Goal: Task Accomplishment & Management: Use online tool/utility

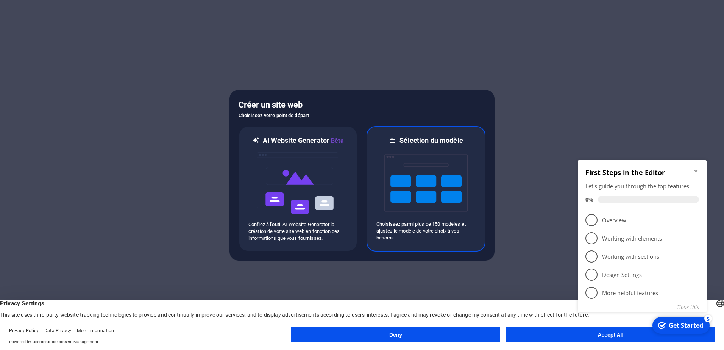
click at [426, 143] on h6 "Sélection du modèle" at bounding box center [432, 140] width 64 height 9
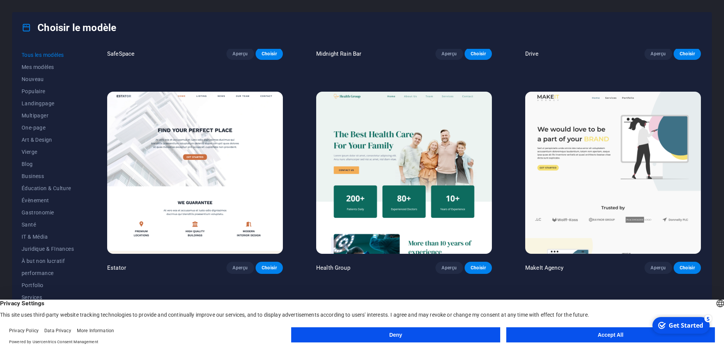
scroll to position [2349, 0]
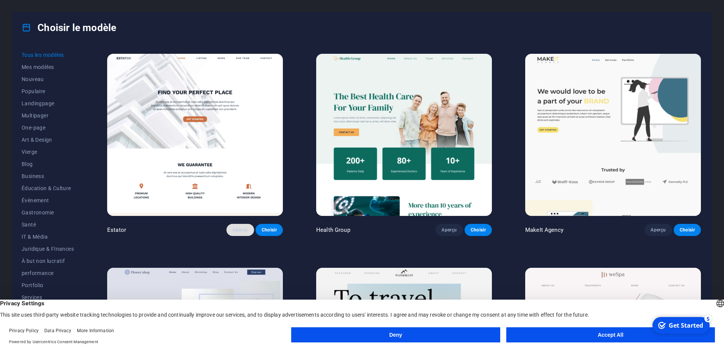
click at [241, 227] on span "Aperçu" at bounding box center [240, 230] width 15 height 6
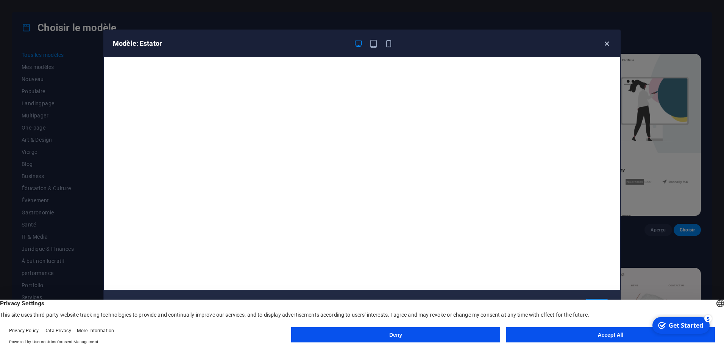
click at [608, 44] on icon "button" at bounding box center [607, 43] width 9 height 9
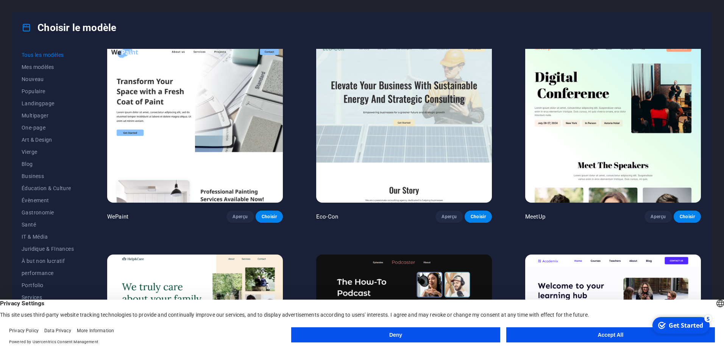
scroll to position [833, 0]
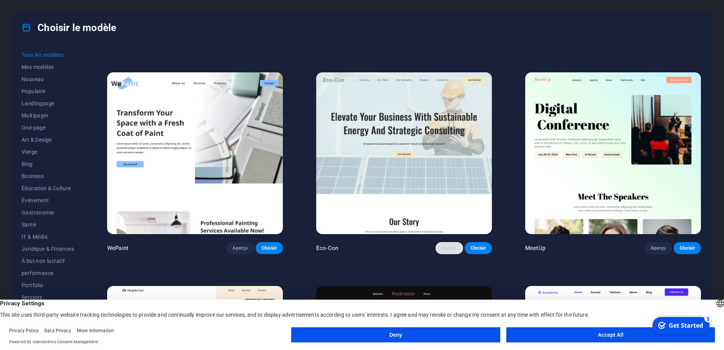
click at [454, 245] on span "Aperçu" at bounding box center [449, 248] width 15 height 6
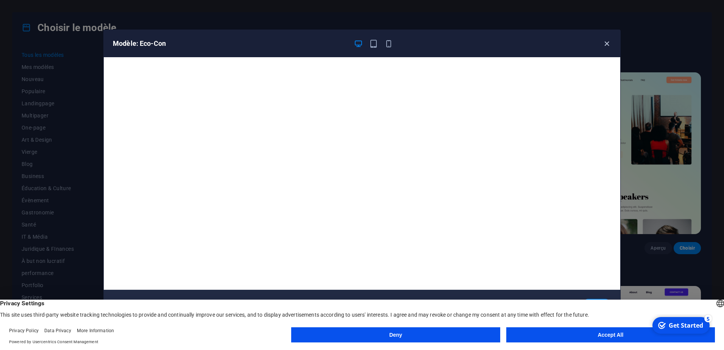
click at [606, 44] on icon "button" at bounding box center [607, 43] width 9 height 9
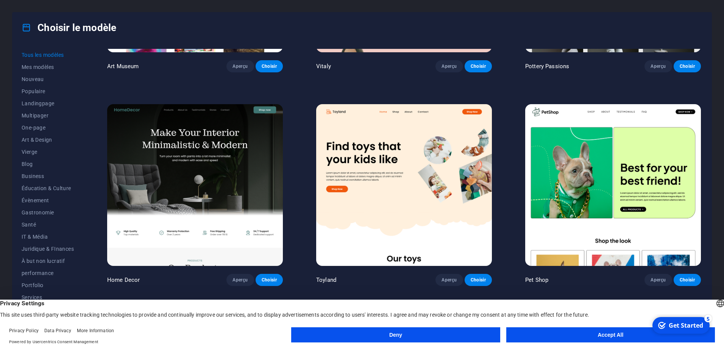
scroll to position [417, 0]
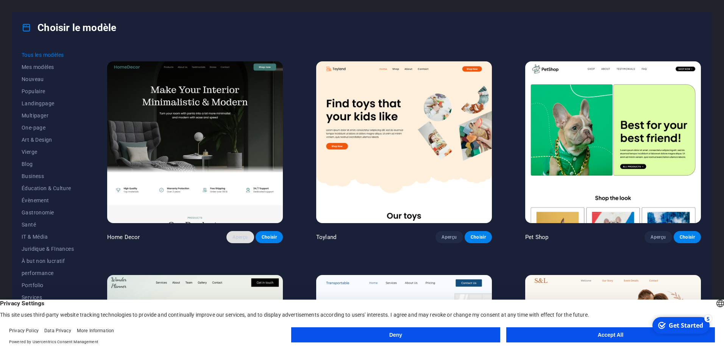
click at [240, 234] on span "Aperçu" at bounding box center [240, 237] width 15 height 6
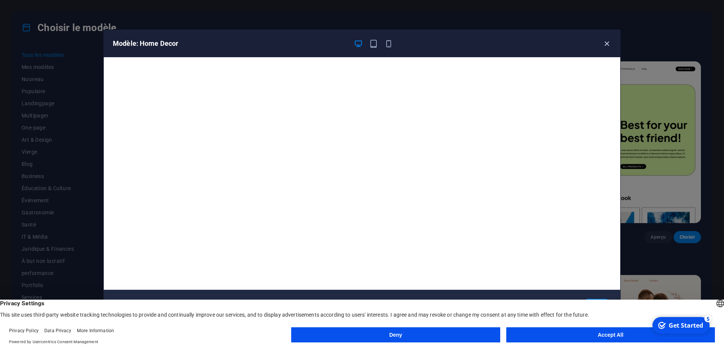
click at [608, 47] on icon "button" at bounding box center [607, 43] width 9 height 9
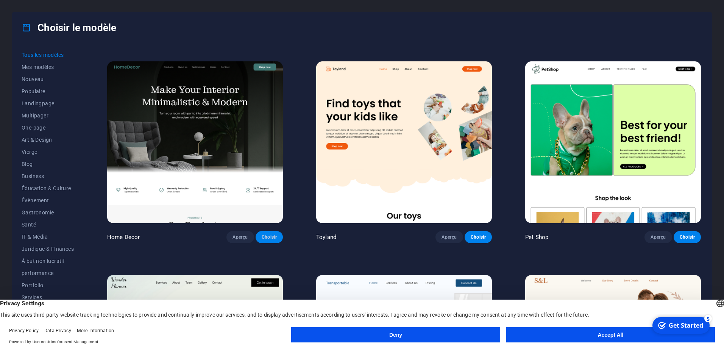
click at [270, 236] on span "Choisir" at bounding box center [269, 237] width 15 height 6
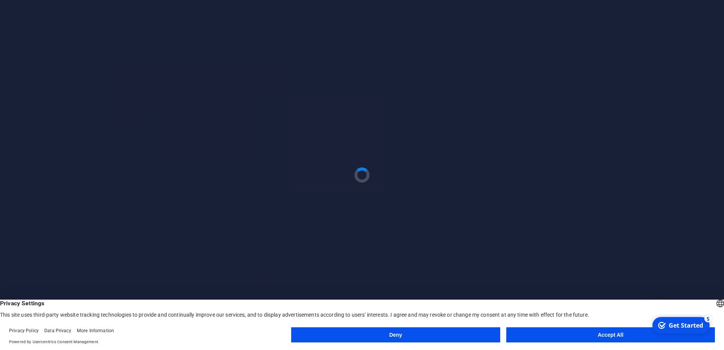
click at [599, 335] on button "Accept All" at bounding box center [610, 334] width 209 height 15
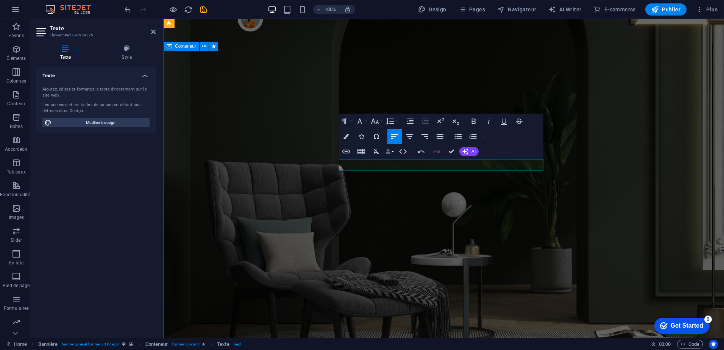
copy p "Produits avicoles et aliments de betails"
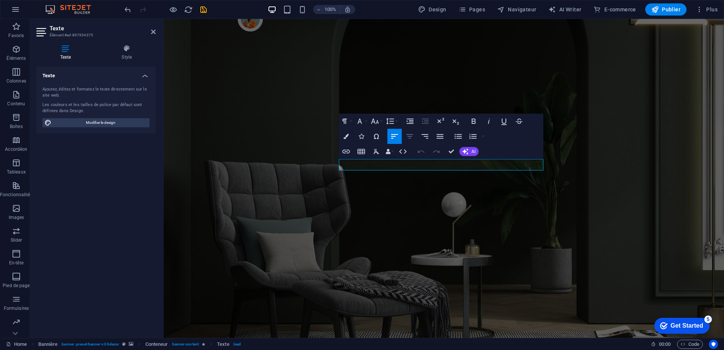
click at [408, 134] on icon "button" at bounding box center [409, 136] width 7 height 5
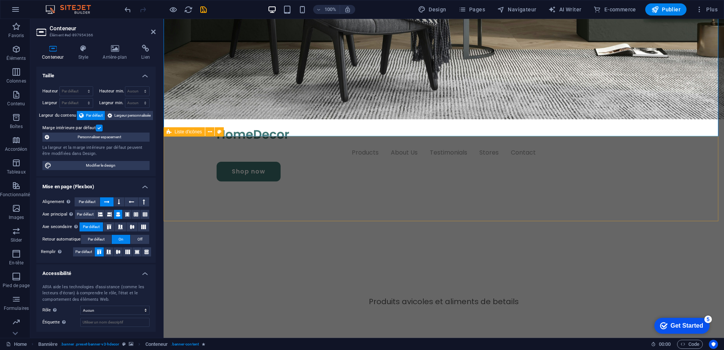
scroll to position [303, 0]
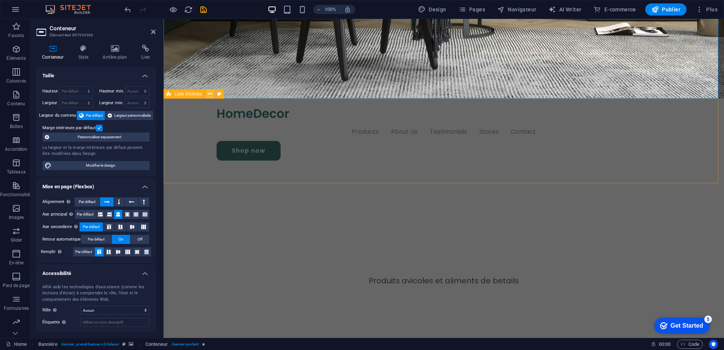
click at [209, 95] on icon at bounding box center [210, 94] width 4 height 8
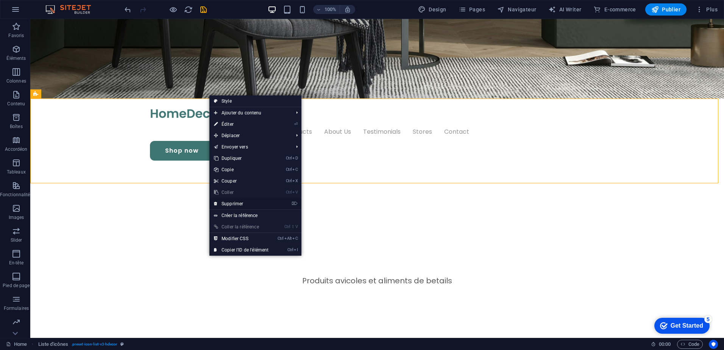
click at [233, 203] on link "⌦ Supprimer" at bounding box center [241, 203] width 64 height 11
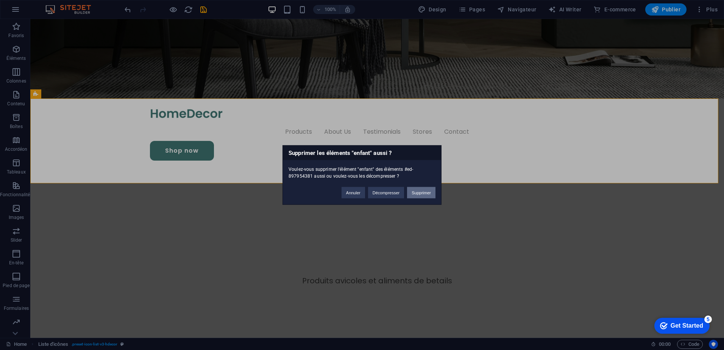
click at [424, 192] on button "Supprimer" at bounding box center [421, 192] width 28 height 11
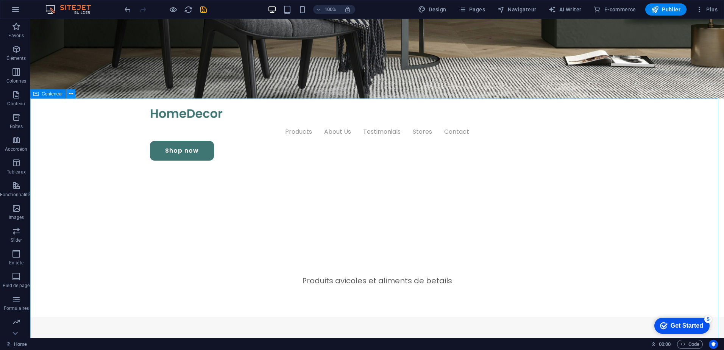
click at [71, 93] on icon at bounding box center [71, 94] width 4 height 8
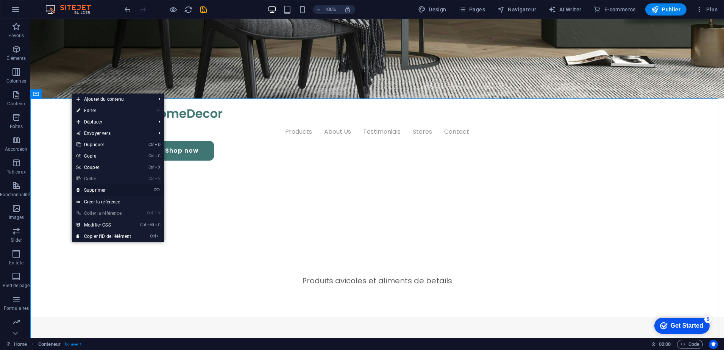
click at [100, 190] on link "⌦ Supprimer" at bounding box center [104, 189] width 64 height 11
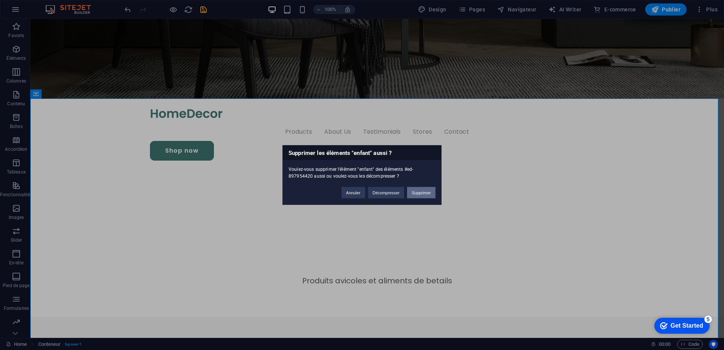
click at [419, 195] on button "Supprimer" at bounding box center [421, 192] width 28 height 11
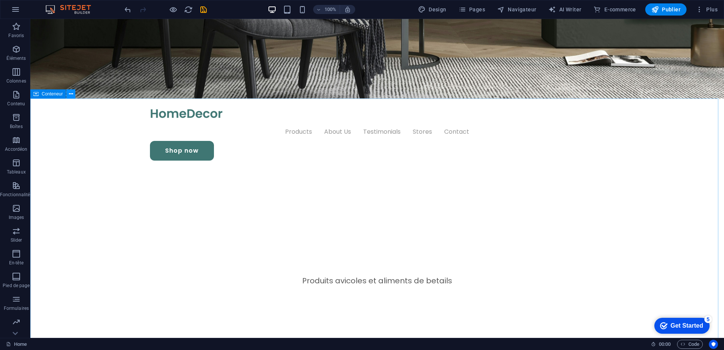
click at [72, 94] on icon at bounding box center [71, 94] width 4 height 8
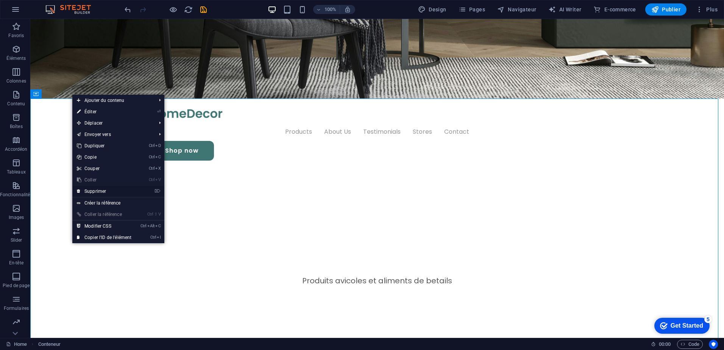
click at [97, 190] on link "⌦ Supprimer" at bounding box center [104, 191] width 64 height 11
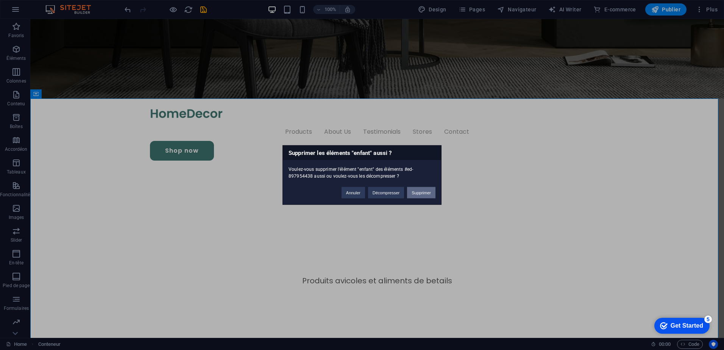
click at [419, 193] on button "Supprimer" at bounding box center [421, 192] width 28 height 11
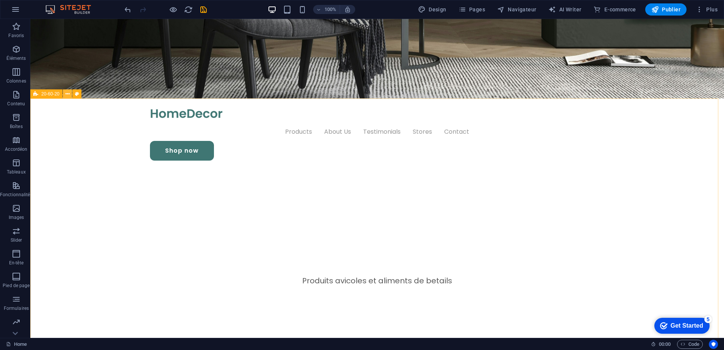
click at [67, 95] on icon at bounding box center [68, 94] width 4 height 8
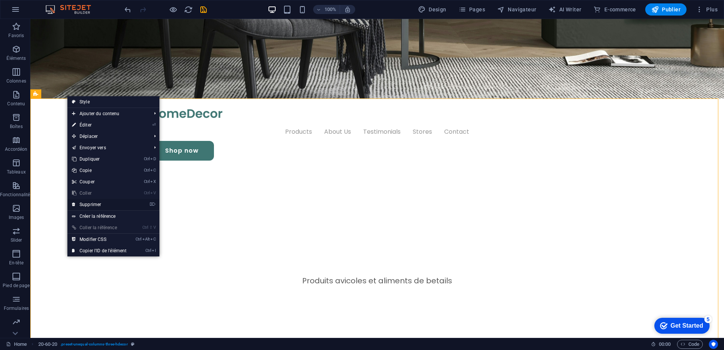
click at [90, 205] on link "⌦ Supprimer" at bounding box center [99, 204] width 64 height 11
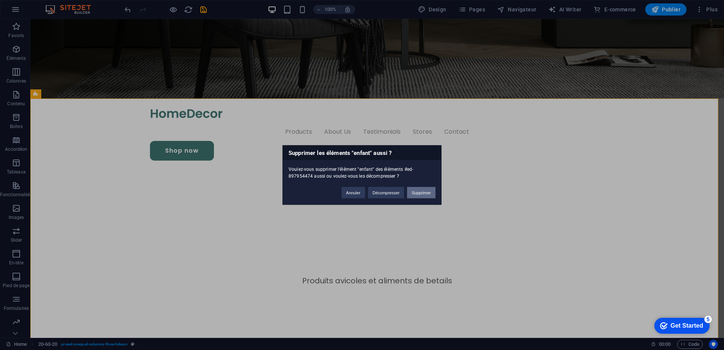
click at [420, 194] on button "Supprimer" at bounding box center [421, 192] width 28 height 11
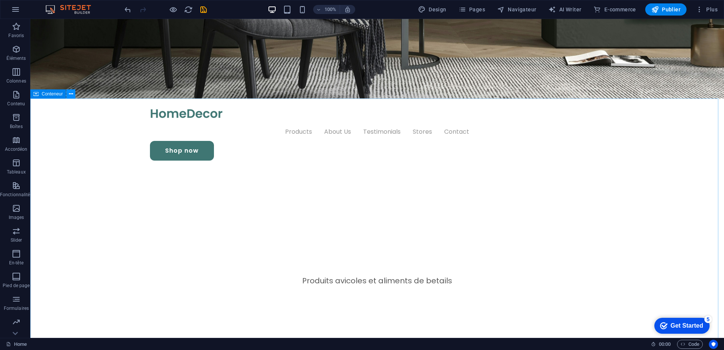
click at [71, 92] on icon at bounding box center [71, 94] width 4 height 8
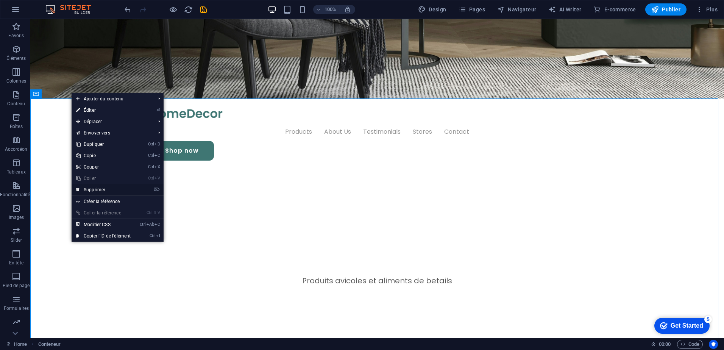
click at [100, 191] on link "⌦ Supprimer" at bounding box center [104, 189] width 64 height 11
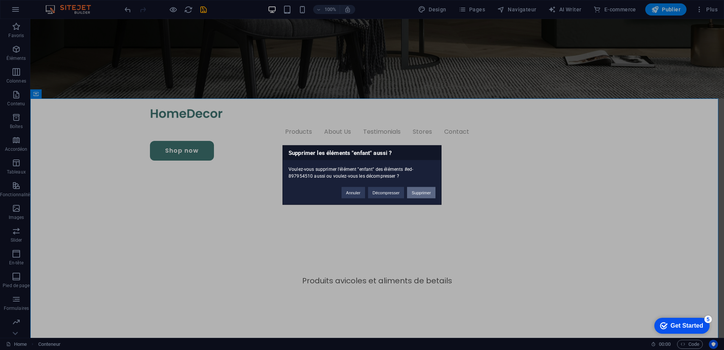
click at [424, 193] on button "Supprimer" at bounding box center [421, 192] width 28 height 11
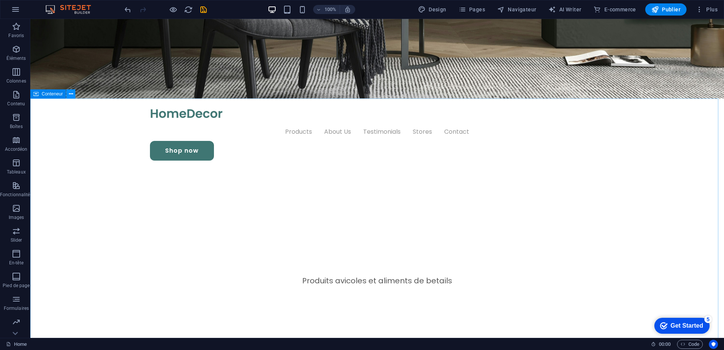
click at [73, 95] on button at bounding box center [70, 93] width 9 height 9
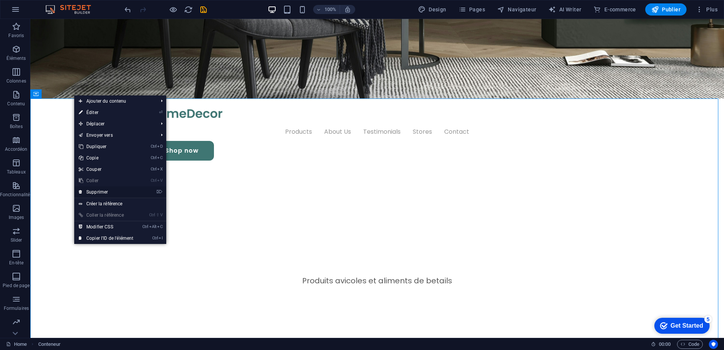
click at [103, 192] on link "⌦ Supprimer" at bounding box center [106, 191] width 64 height 11
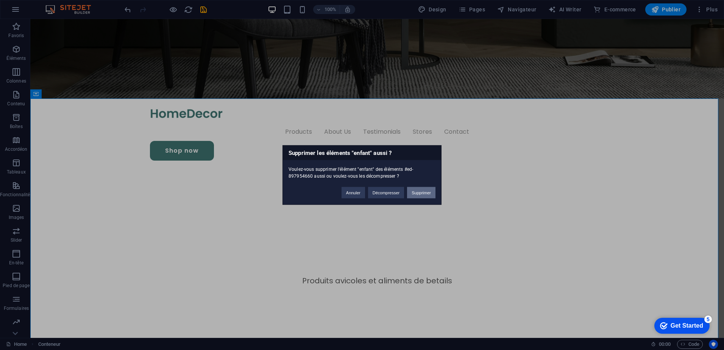
click at [420, 192] on button "Supprimer" at bounding box center [421, 192] width 28 height 11
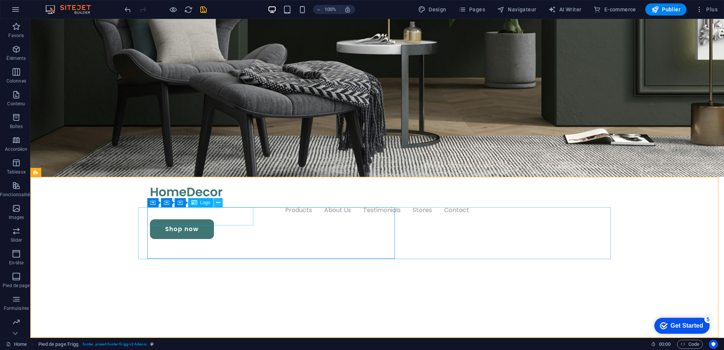
click at [218, 202] on icon at bounding box center [218, 203] width 4 height 8
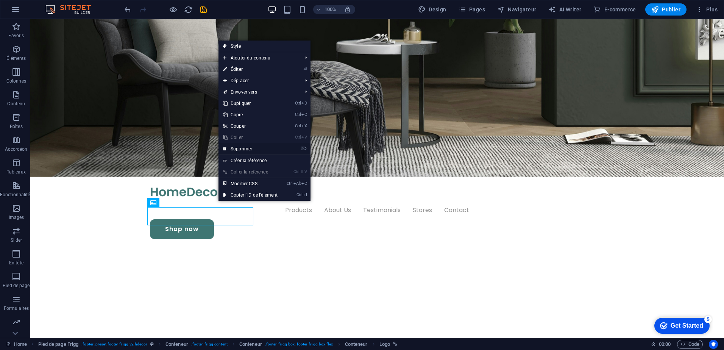
click at [240, 148] on link "⌦ Supprimer" at bounding box center [251, 148] width 64 height 11
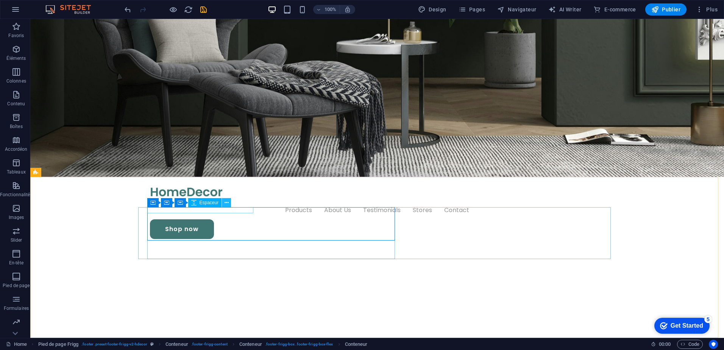
click at [225, 202] on icon at bounding box center [227, 203] width 4 height 8
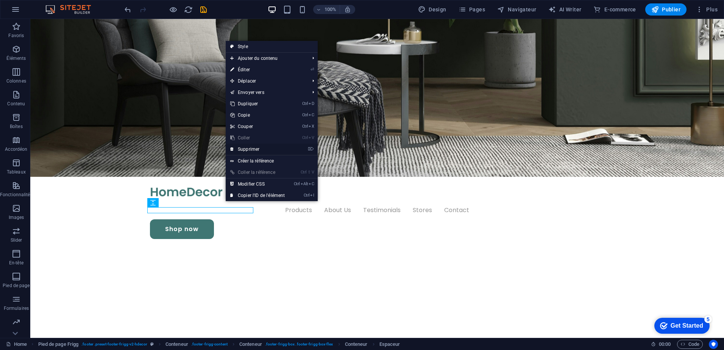
click at [254, 149] on link "⌦ Supprimer" at bounding box center [258, 149] width 64 height 11
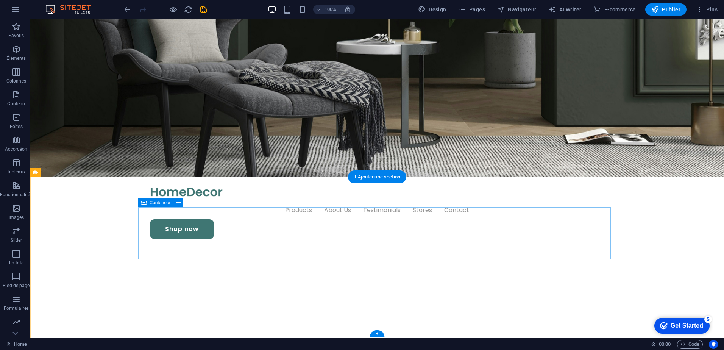
click at [178, 202] on icon at bounding box center [179, 203] width 4 height 8
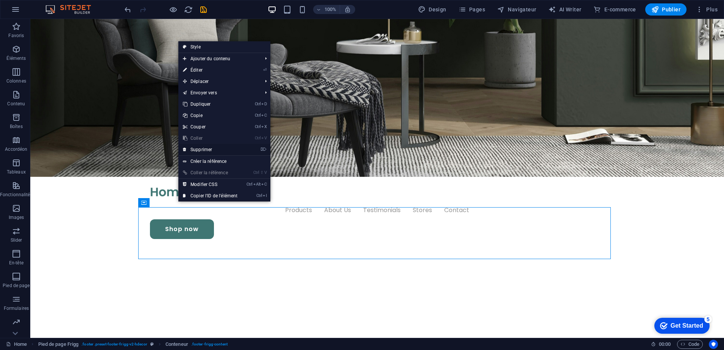
click at [206, 150] on link "⌦ Supprimer" at bounding box center [210, 149] width 64 height 11
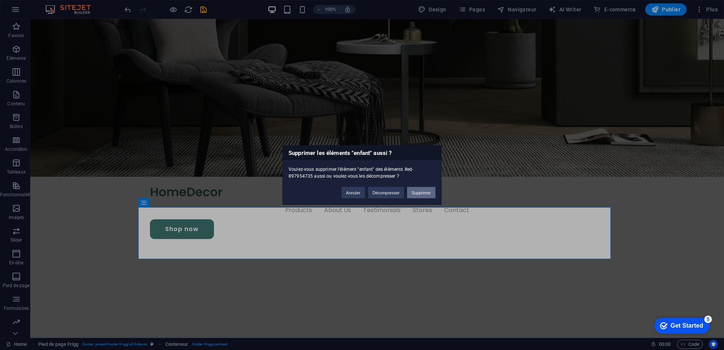
click at [418, 191] on button "Supprimer" at bounding box center [421, 192] width 28 height 11
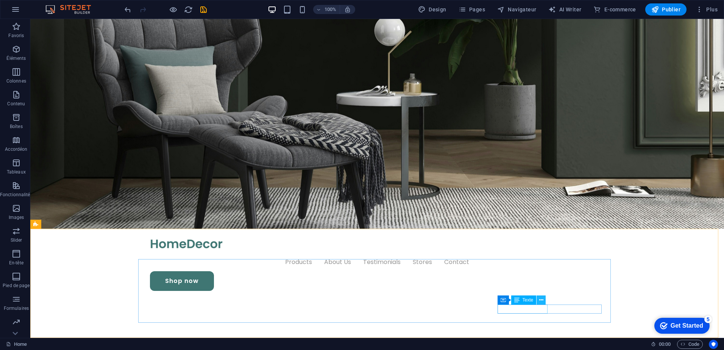
click at [541, 299] on icon at bounding box center [541, 300] width 4 height 8
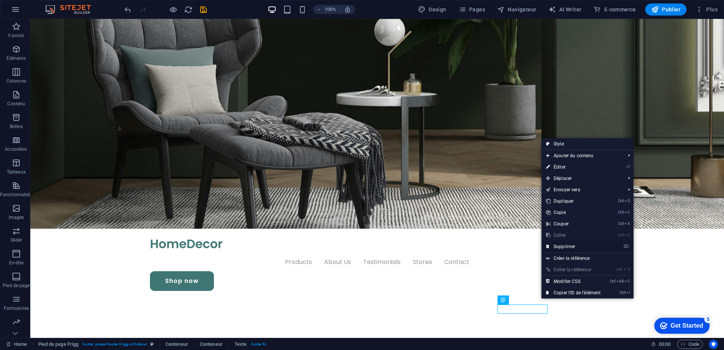
click at [570, 246] on link "⌦ Supprimer" at bounding box center [574, 246] width 64 height 11
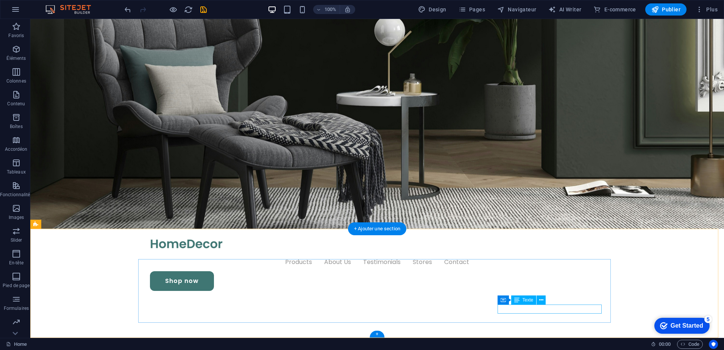
click at [541, 300] on icon at bounding box center [541, 300] width 4 height 8
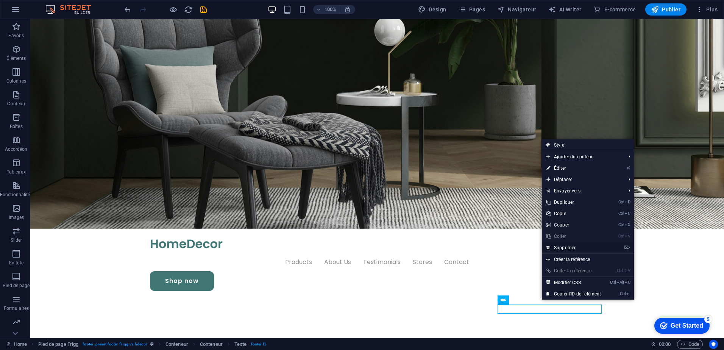
click at [567, 246] on link "⌦ Supprimer" at bounding box center [574, 247] width 64 height 11
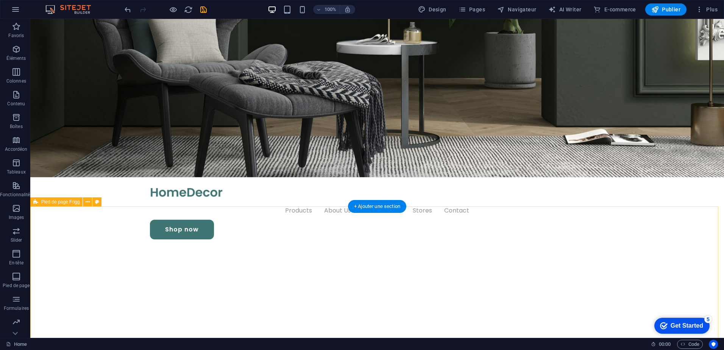
scroll to position [231, 0]
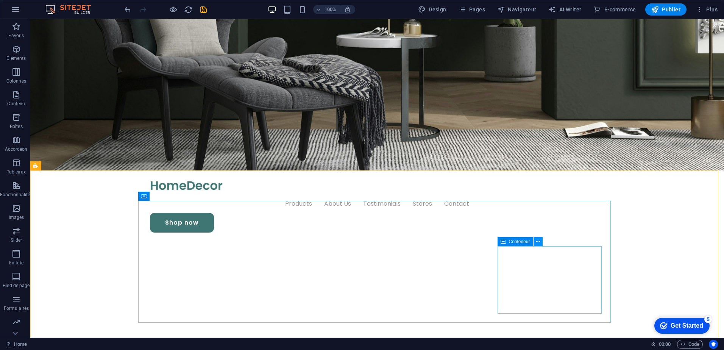
click at [541, 242] on button at bounding box center [538, 241] width 9 height 9
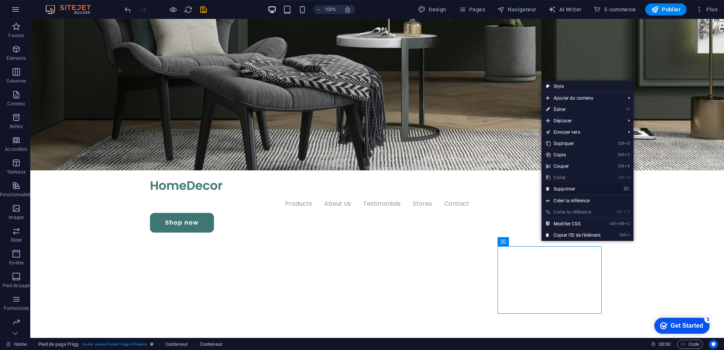
click at [569, 188] on link "⌦ Supprimer" at bounding box center [574, 188] width 64 height 11
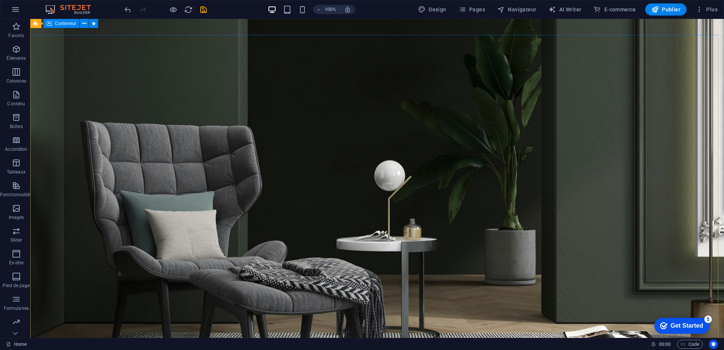
scroll to position [0, 0]
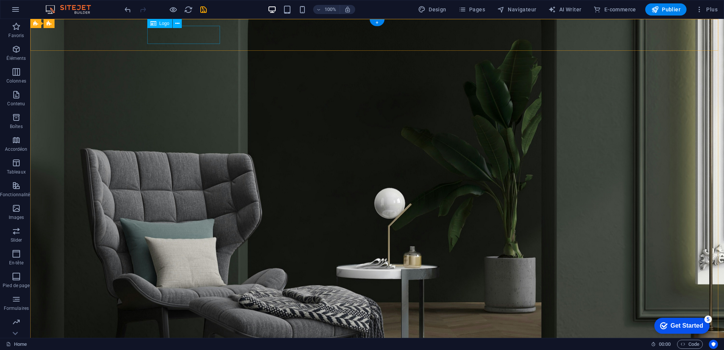
click at [158, 24] on div "Logo" at bounding box center [159, 23] width 25 height 9
click at [158, 23] on div "Logo" at bounding box center [159, 23] width 25 height 9
click at [178, 23] on icon at bounding box center [177, 24] width 4 height 8
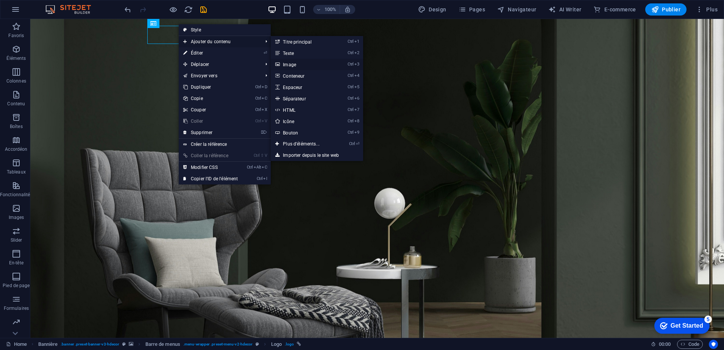
click at [294, 64] on link "Ctrl 3 Image" at bounding box center [303, 64] width 64 height 11
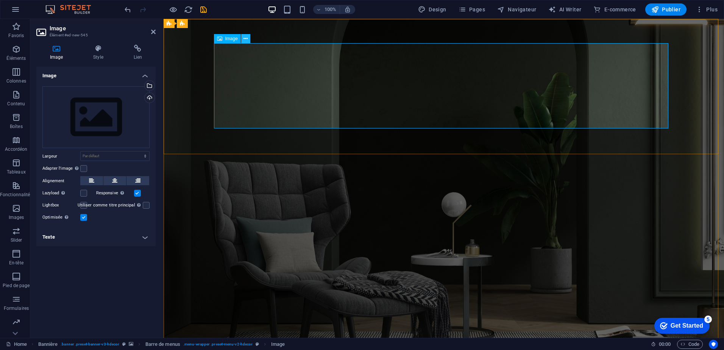
click at [245, 39] on icon at bounding box center [246, 39] width 4 height 8
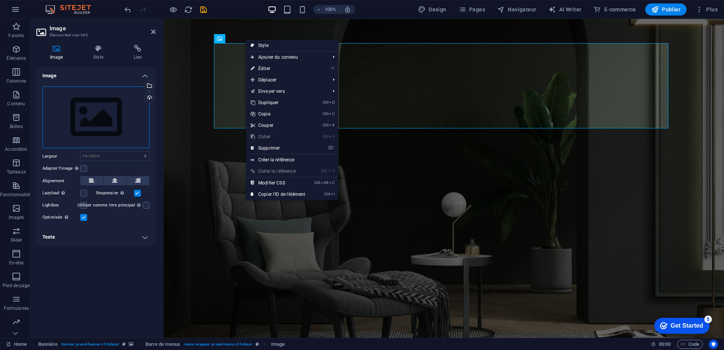
click at [97, 122] on div "Glissez les fichiers ici, cliquez pour choisir les fichiers ou sélectionnez les…" at bounding box center [95, 117] width 107 height 62
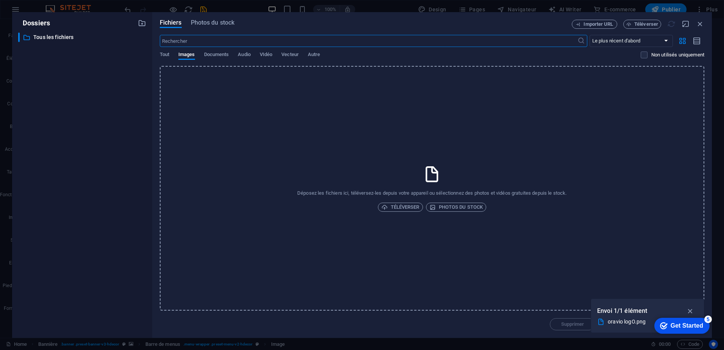
click at [625, 322] on div "oravio logO.png" at bounding box center [645, 321] width 74 height 9
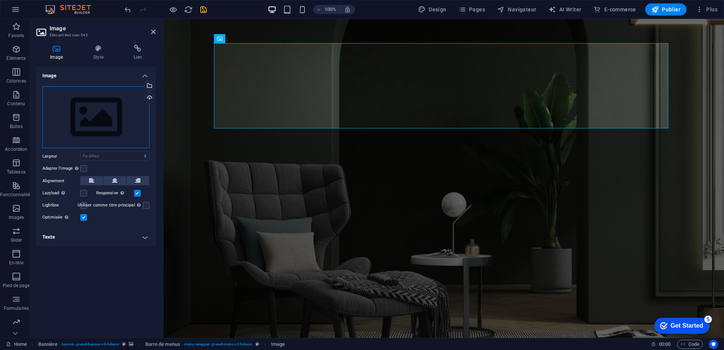
click at [98, 111] on div "Glissez les fichiers ici, cliquez pour choisir les fichiers ou sélectionnez les…" at bounding box center [95, 117] width 107 height 62
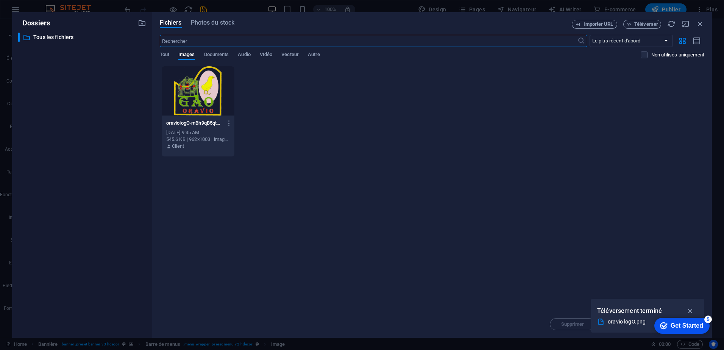
click at [203, 99] on div at bounding box center [198, 90] width 73 height 49
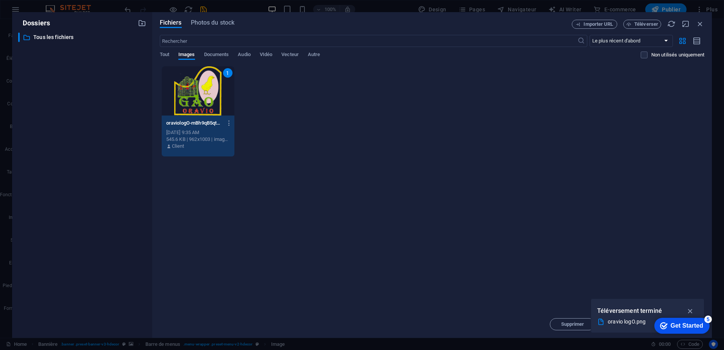
click at [203, 99] on div "1" at bounding box center [198, 90] width 73 height 49
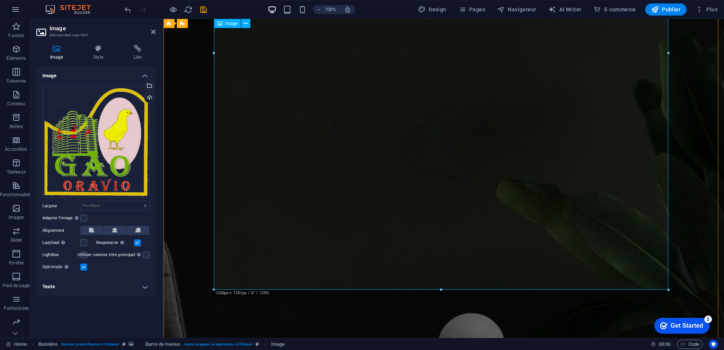
scroll to position [265, 0]
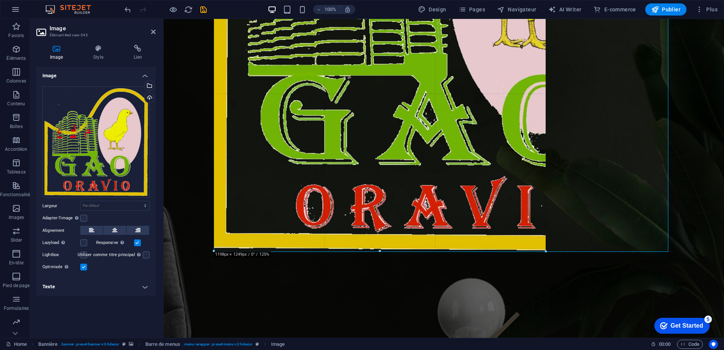
drag, startPoint x: 669, startPoint y: 252, endPoint x: 497, endPoint y: 120, distance: 216.6
type input "1196"
select select "px"
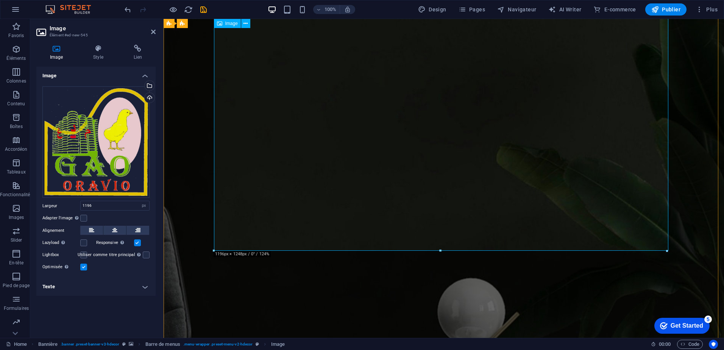
drag, startPoint x: 830, startPoint y: 267, endPoint x: 428, endPoint y: 63, distance: 451.0
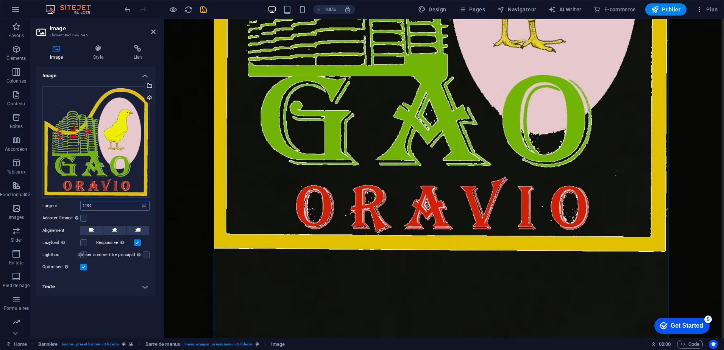
click at [96, 204] on input "1196" at bounding box center [115, 205] width 69 height 9
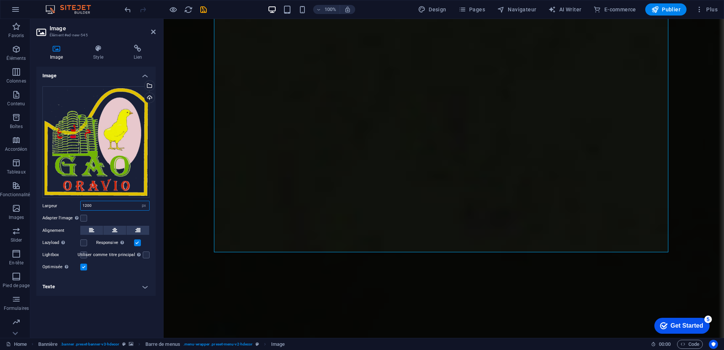
click at [96, 204] on input "1200" at bounding box center [115, 205] width 69 height 9
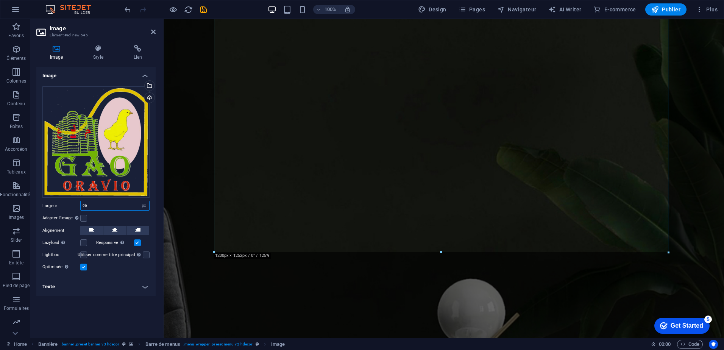
type input "96"
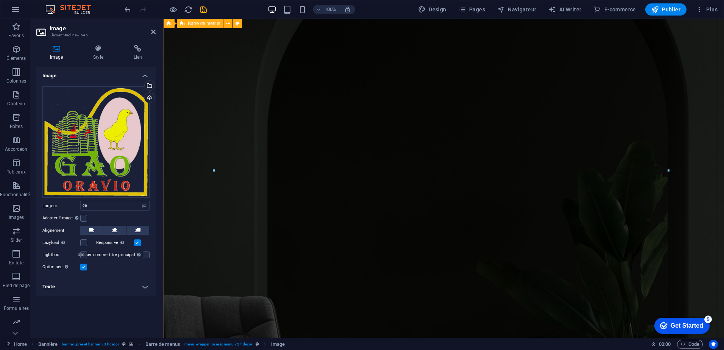
scroll to position [0, 0]
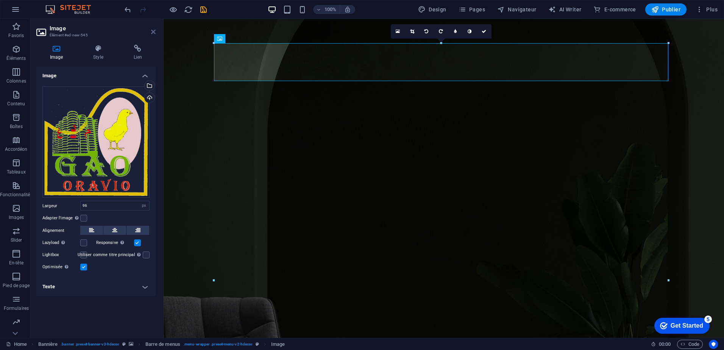
click at [153, 33] on icon at bounding box center [153, 32] width 5 height 6
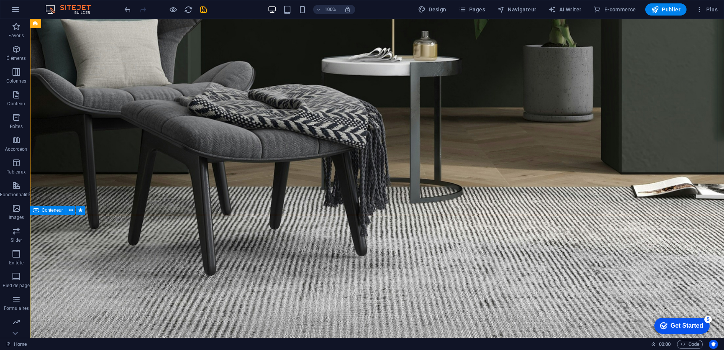
scroll to position [341, 0]
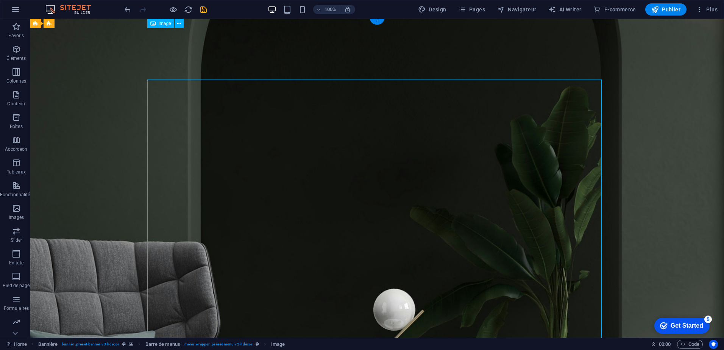
scroll to position [0, 0]
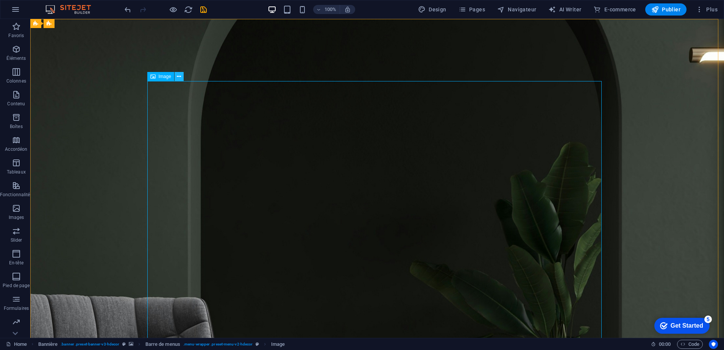
click at [179, 78] on icon at bounding box center [179, 77] width 4 height 8
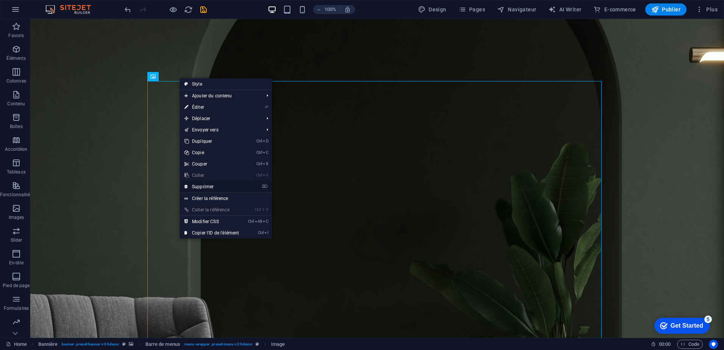
click at [210, 188] on link "⌦ Supprimer" at bounding box center [212, 186] width 64 height 11
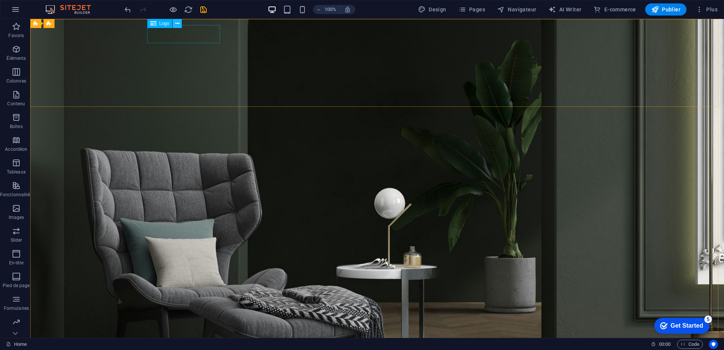
click at [178, 23] on icon at bounding box center [177, 24] width 4 height 8
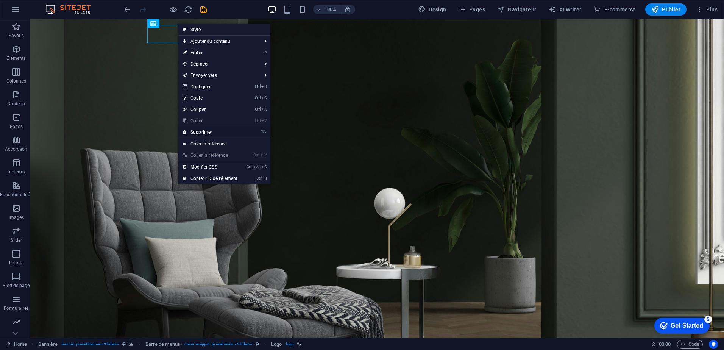
click at [205, 132] on link "⌦ Supprimer" at bounding box center [210, 132] width 64 height 11
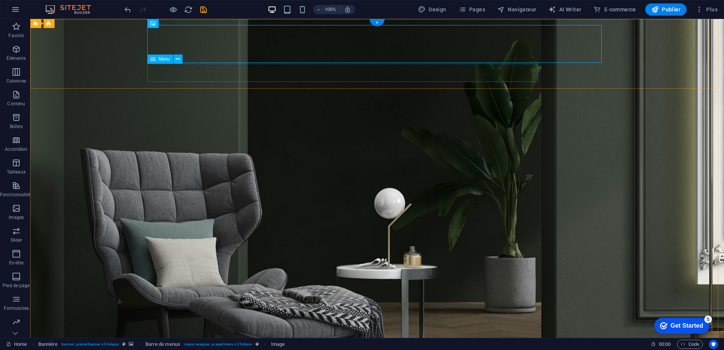
click at [177, 59] on icon at bounding box center [178, 59] width 4 height 8
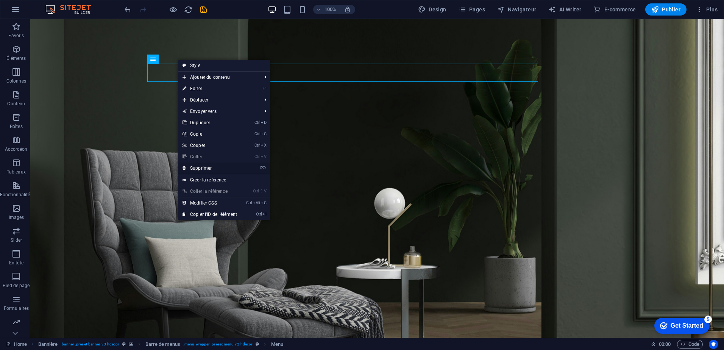
click at [202, 166] on link "⌦ Supprimer" at bounding box center [210, 168] width 64 height 11
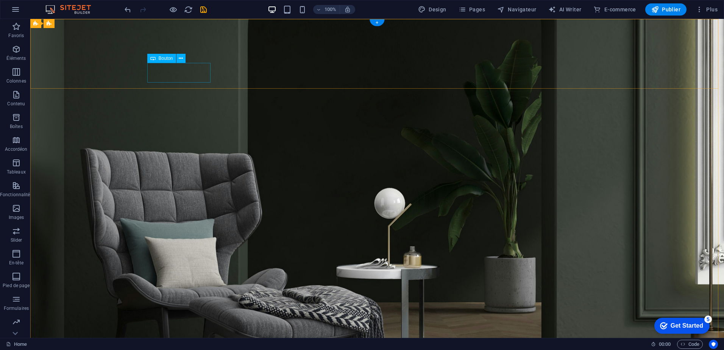
click at [182, 59] on icon at bounding box center [181, 59] width 4 height 8
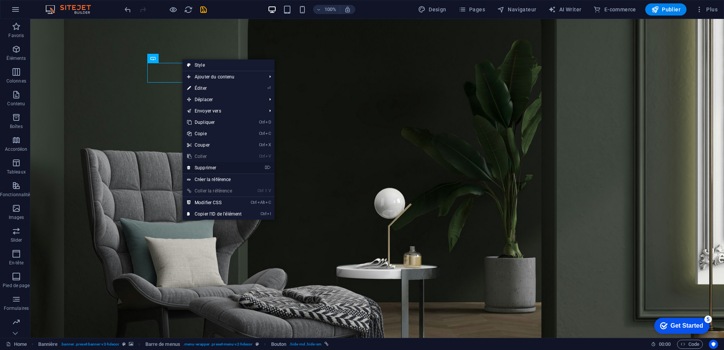
click at [209, 166] on link "⌦ Supprimer" at bounding box center [215, 167] width 64 height 11
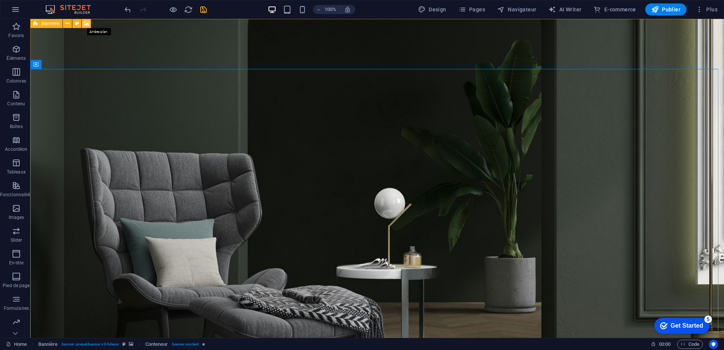
click at [88, 24] on icon at bounding box center [87, 24] width 6 height 8
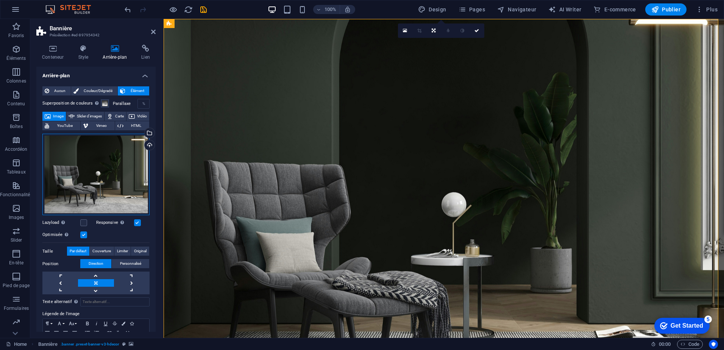
click at [91, 171] on div "Glissez les fichiers ici, cliquez pour choisir les fichiers ou sélectionnez les…" at bounding box center [95, 174] width 107 height 81
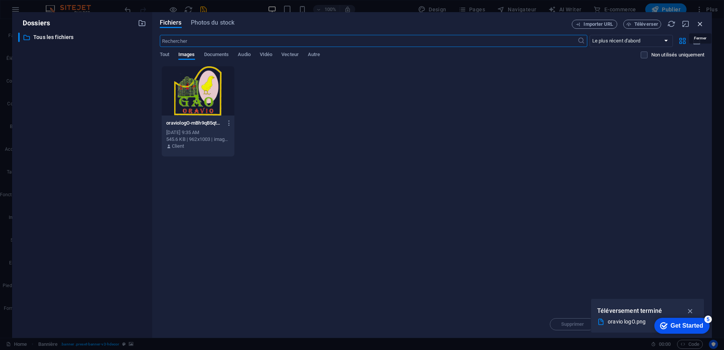
click at [700, 22] on icon "button" at bounding box center [700, 24] width 8 height 8
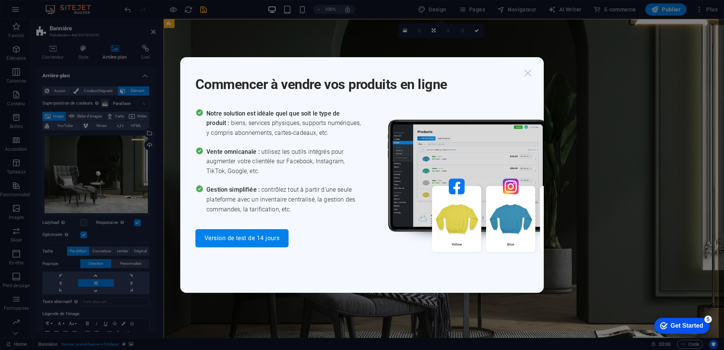
click at [528, 73] on icon "button" at bounding box center [528, 73] width 14 height 14
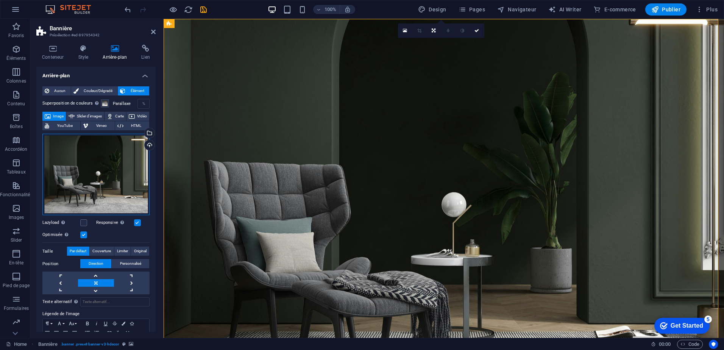
click at [88, 171] on div "Glissez les fichiers ici, cliquez pour choisir les fichiers ou sélectionnez les…" at bounding box center [95, 174] width 107 height 81
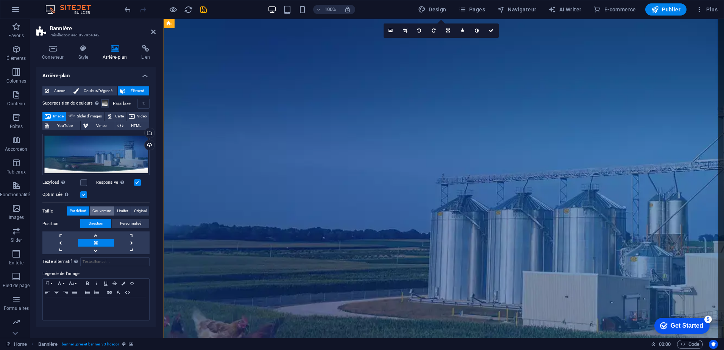
click at [98, 211] on span "Couverture" at bounding box center [101, 210] width 19 height 9
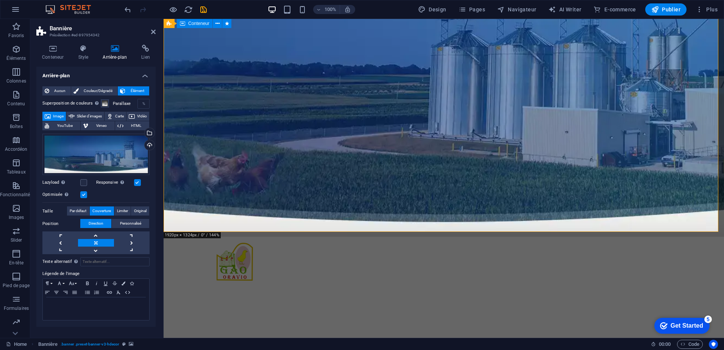
scroll to position [173, 0]
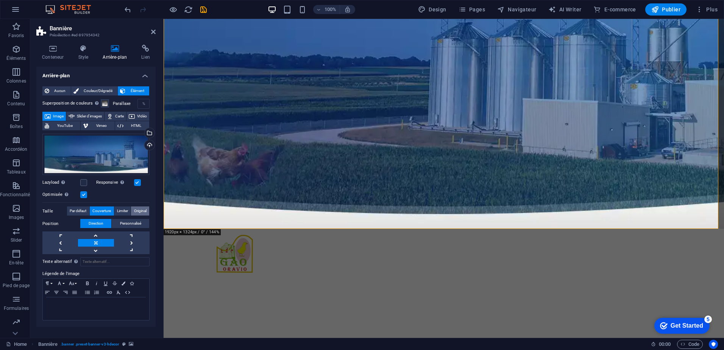
click at [139, 209] on span "Original" at bounding box center [140, 210] width 13 height 9
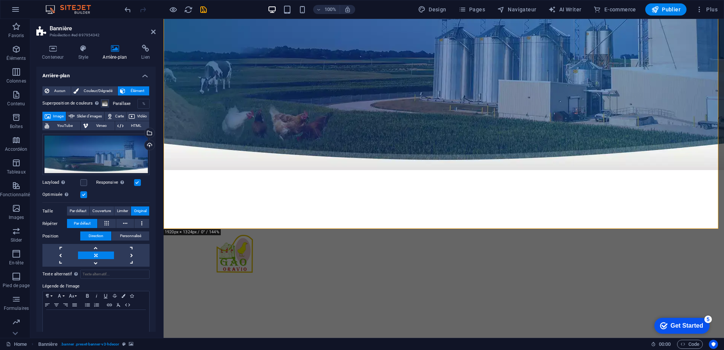
click at [150, 31] on h2 "Bannière" at bounding box center [103, 28] width 106 height 7
click at [152, 31] on icon at bounding box center [153, 32] width 5 height 6
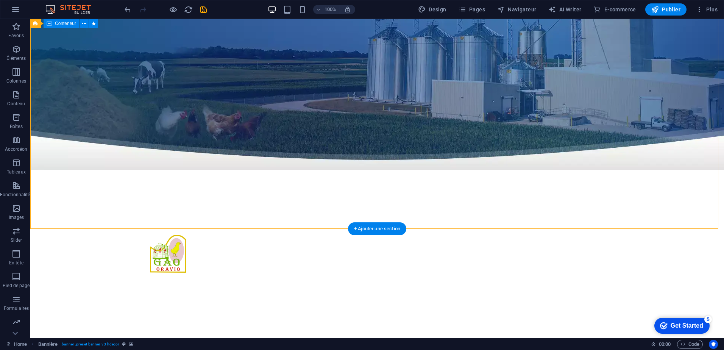
click at [677, 279] on div "GROUPE AVICOLE OUEST MOSTAGANEM Produits avicoles et aliments de betails" at bounding box center [377, 354] width 694 height 150
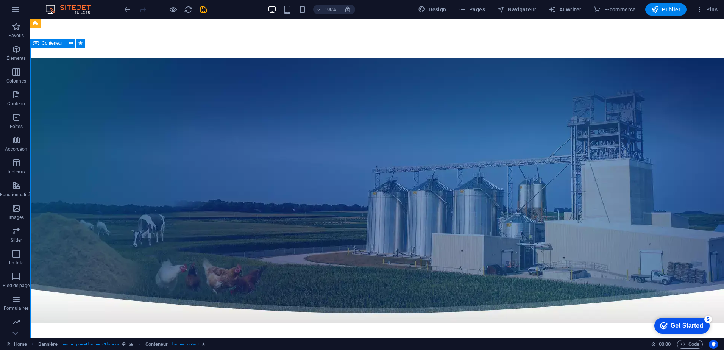
scroll to position [0, 0]
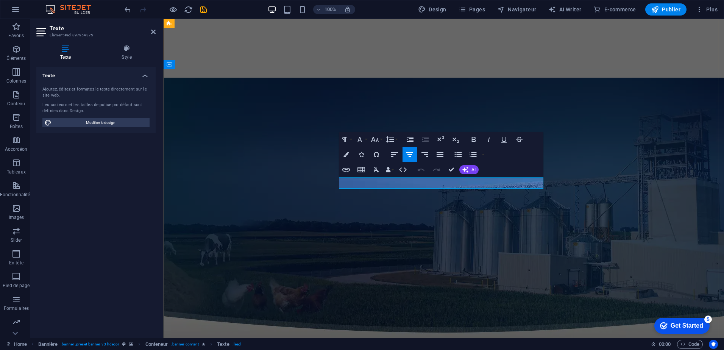
drag, startPoint x: 366, startPoint y: 182, endPoint x: 530, endPoint y: 181, distance: 163.3
click at [127, 51] on icon at bounding box center [127, 49] width 58 height 8
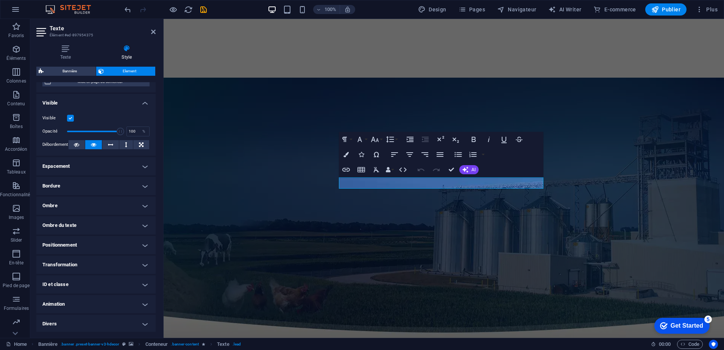
scroll to position [77, 0]
click at [144, 304] on h4 "Animation" at bounding box center [95, 303] width 119 height 18
click at [144, 304] on h4 "Animation" at bounding box center [95, 301] width 119 height 14
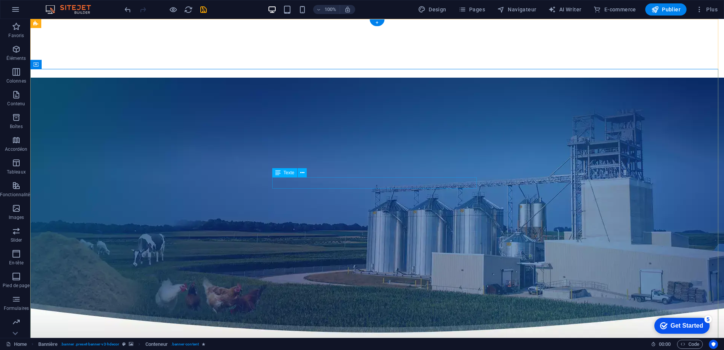
click at [305, 174] on button at bounding box center [302, 172] width 9 height 9
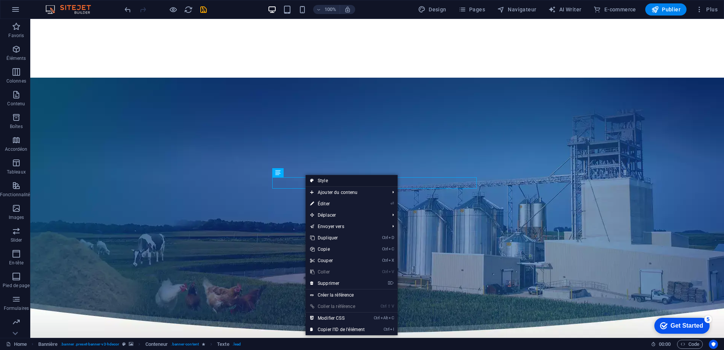
click at [323, 181] on link "Style" at bounding box center [352, 180] width 92 height 11
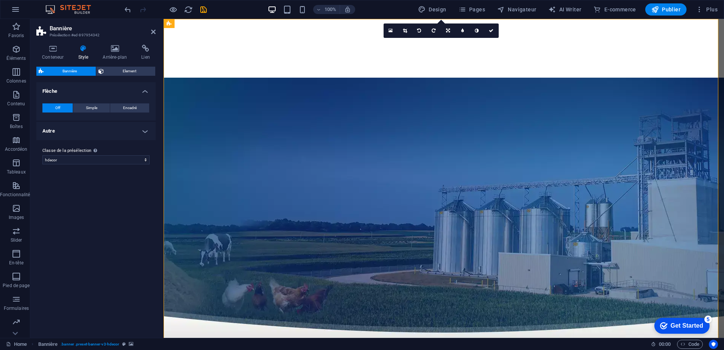
click at [149, 133] on h4 "Autre" at bounding box center [95, 131] width 119 height 18
click at [147, 130] on h4 "Autre" at bounding box center [95, 129] width 119 height 14
click at [130, 71] on span "Element" at bounding box center [129, 71] width 47 height 9
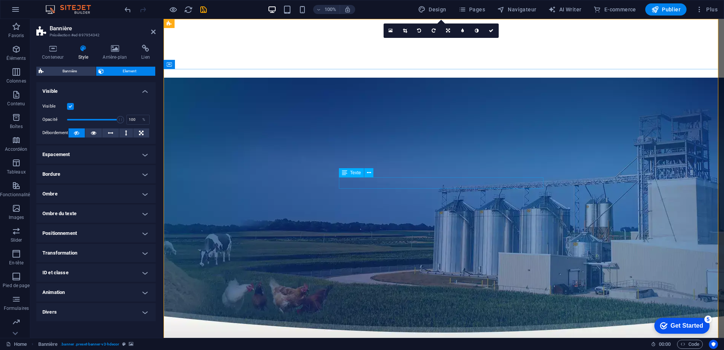
select select "%"
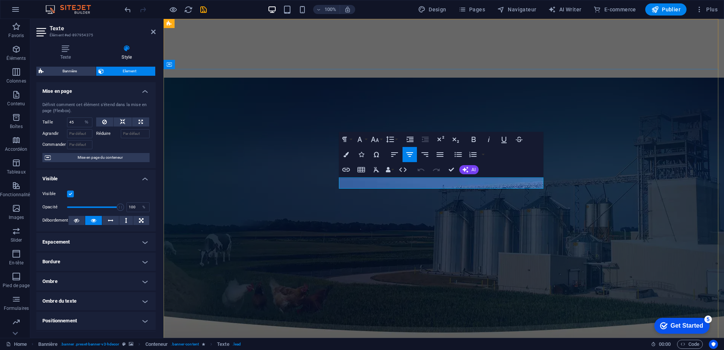
drag, startPoint x: 363, startPoint y: 182, endPoint x: 527, endPoint y: 189, distance: 163.8
click at [348, 153] on icon "button" at bounding box center [346, 154] width 5 height 5
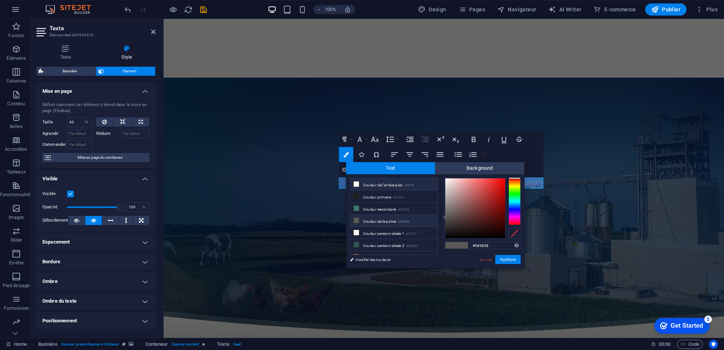
click at [359, 186] on icon at bounding box center [356, 183] width 5 height 5
type input "#ffffff"
click at [536, 158] on div "Paragraph Format Normal Heading 1 Heading 2 Heading 3 Heading 4 Heading 5 Headi…" at bounding box center [441, 154] width 205 height 45
click at [511, 258] on button "Appliquer" at bounding box center [507, 259] width 25 height 9
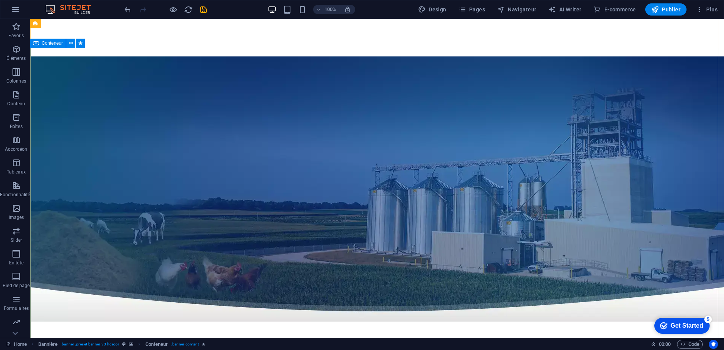
scroll to position [0, 0]
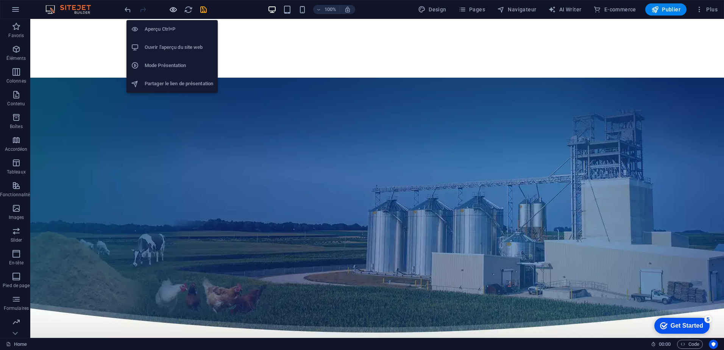
click at [173, 10] on icon "button" at bounding box center [173, 9] width 9 height 9
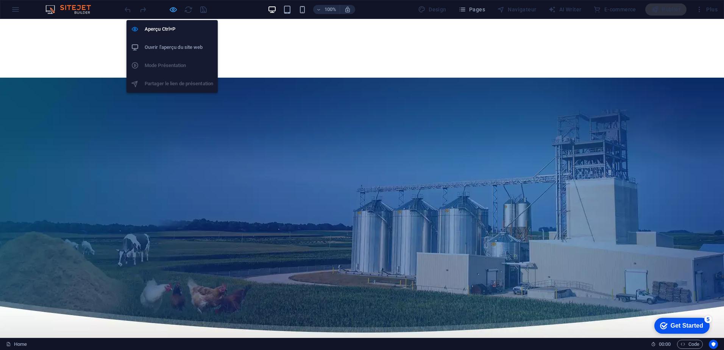
click at [171, 8] on icon "button" at bounding box center [173, 9] width 9 height 9
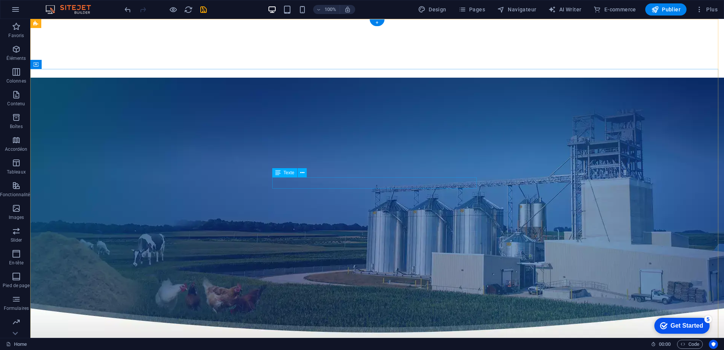
click at [301, 172] on icon at bounding box center [302, 173] width 4 height 8
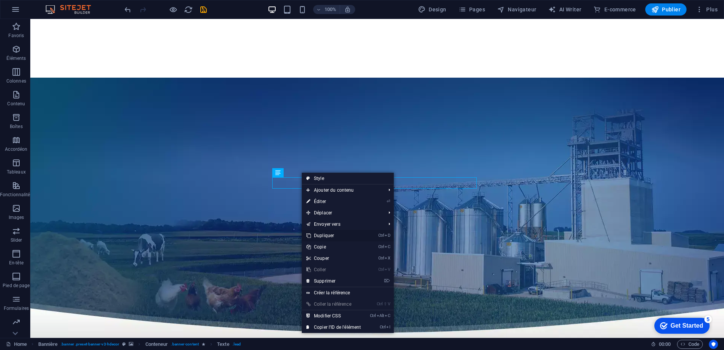
click at [326, 236] on link "Ctrl D Dupliquer" at bounding box center [334, 235] width 64 height 11
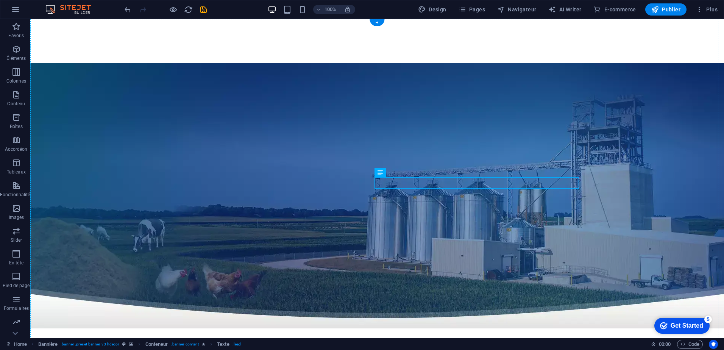
drag, startPoint x: 432, startPoint y: 179, endPoint x: 367, endPoint y: 292, distance: 130.3
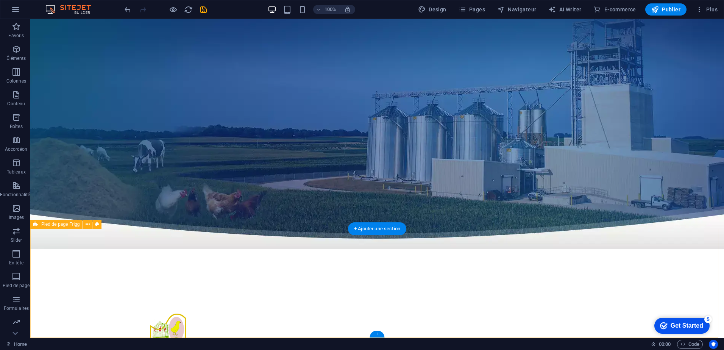
scroll to position [184, 0]
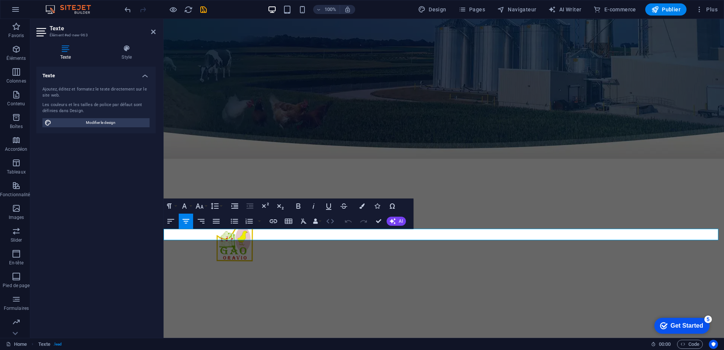
scroll to position [173, 0]
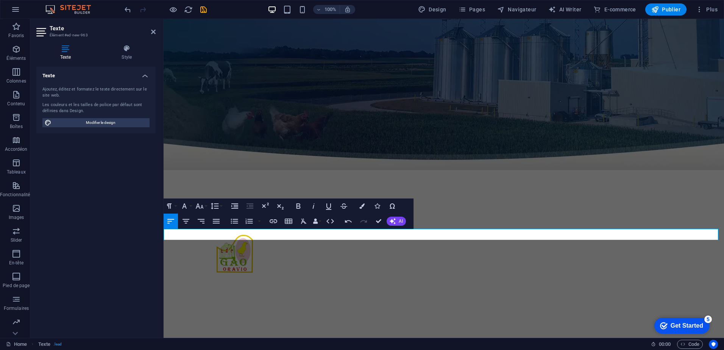
drag, startPoint x: 250, startPoint y: 235, endPoint x: 162, endPoint y: 235, distance: 88.3
click at [164, 235] on html "Skip to main content GROUPE AVICOLE OUEST MOSTAGANEM Produits avicoles et alime…" at bounding box center [444, 197] width 561 height 703
click at [186, 223] on icon "button" at bounding box center [185, 221] width 9 height 9
click at [360, 206] on icon "button" at bounding box center [361, 205] width 5 height 5
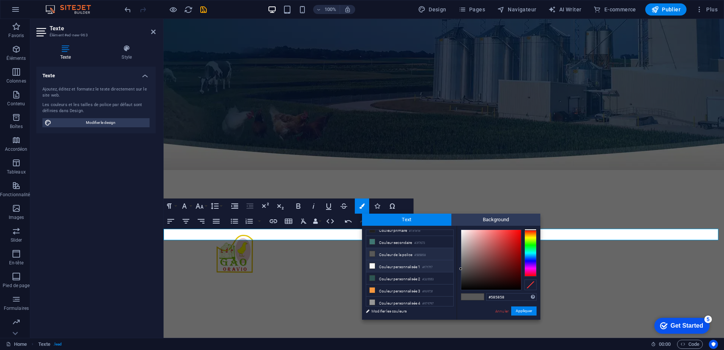
scroll to position [30, 0]
click at [383, 277] on li "Couleur personnalisée 3 #f6973f" at bounding box center [409, 279] width 87 height 12
type input "#f6973f"
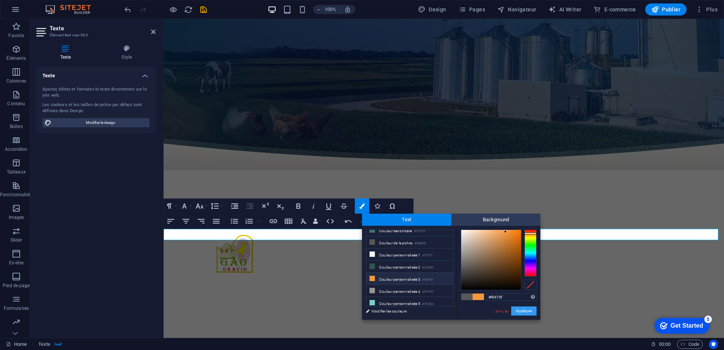
click at [527, 310] on button "Appliquer" at bounding box center [523, 310] width 25 height 9
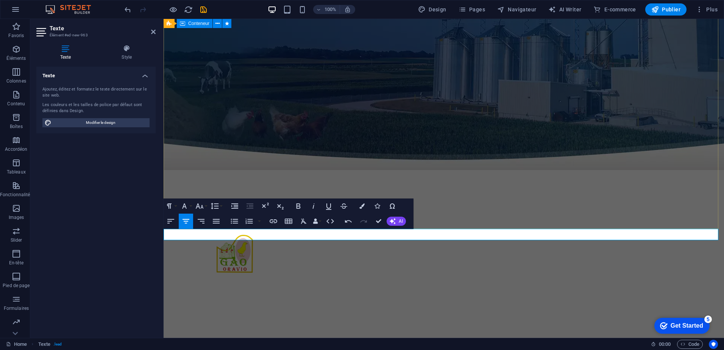
click at [503, 279] on div "GROUPE AVICOLE OUEST MOSTAGANEM Produits avicoles et aliments de betails" at bounding box center [444, 354] width 561 height 150
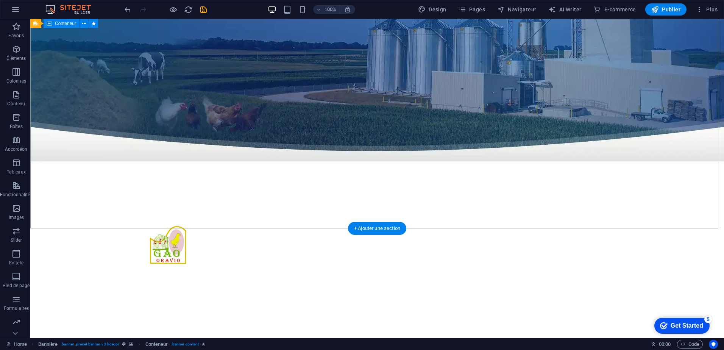
scroll to position [184, 0]
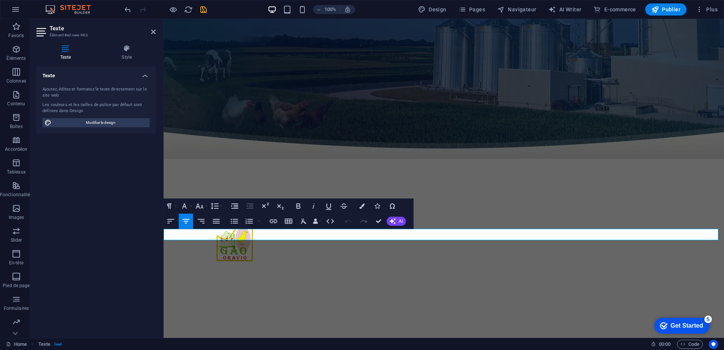
scroll to position [173, 0]
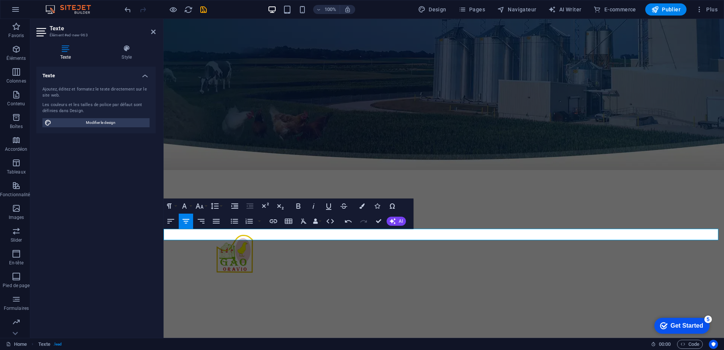
click at [528, 279] on div "GROUPE AVICOLE OUEST MOSTAGANEM Produits avicoles et aliments de betails" at bounding box center [444, 354] width 561 height 150
click at [661, 279] on div "GROUPE AVICOLE OUEST MOSTAGANEM Produits avicoles et aliments de betails" at bounding box center [444, 354] width 561 height 150
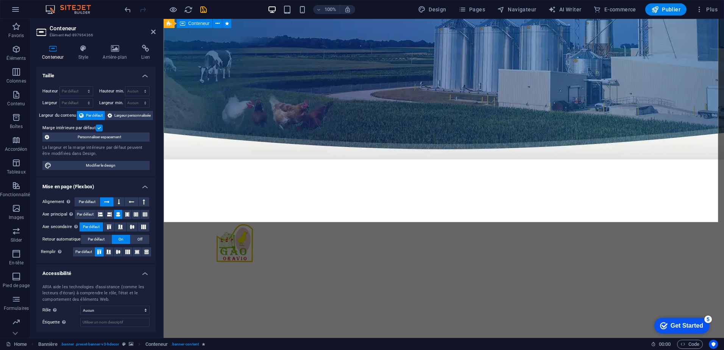
scroll to position [184, 0]
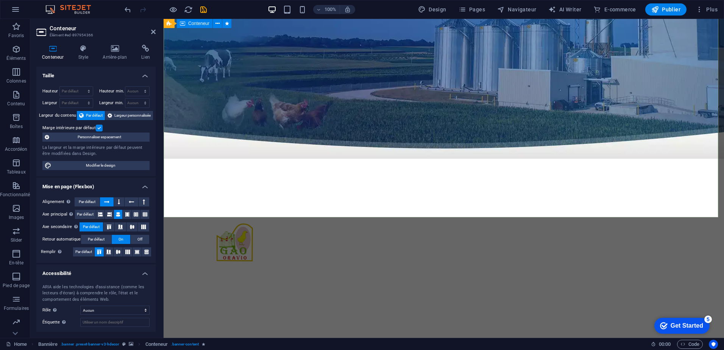
click at [437, 267] on div "GROUPE AVICOLE OUEST MOSTAGANEM Produits avicoles et aliments de betails" at bounding box center [444, 342] width 561 height 150
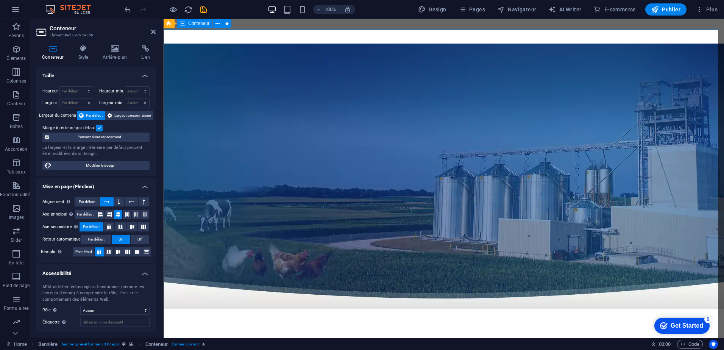
scroll to position [33, 0]
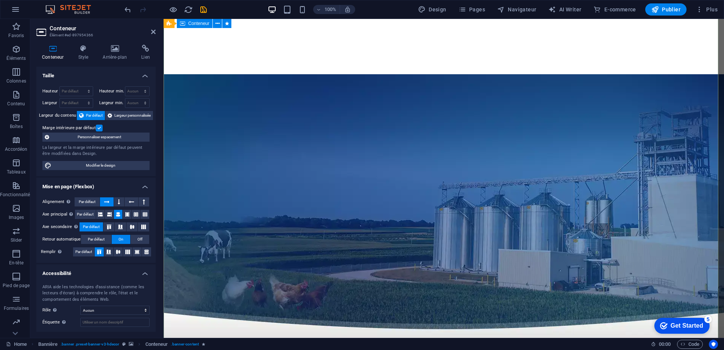
scroll to position [0, 0]
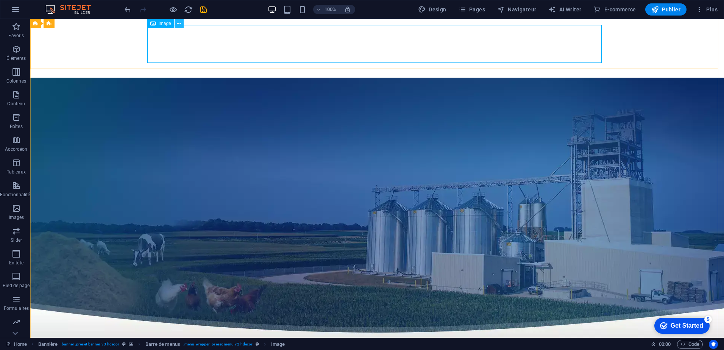
click at [181, 25] on icon at bounding box center [179, 24] width 4 height 8
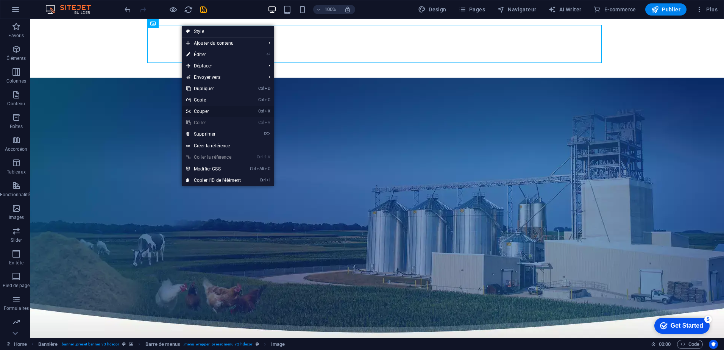
click at [203, 110] on link "Ctrl X Couper" at bounding box center [214, 111] width 64 height 11
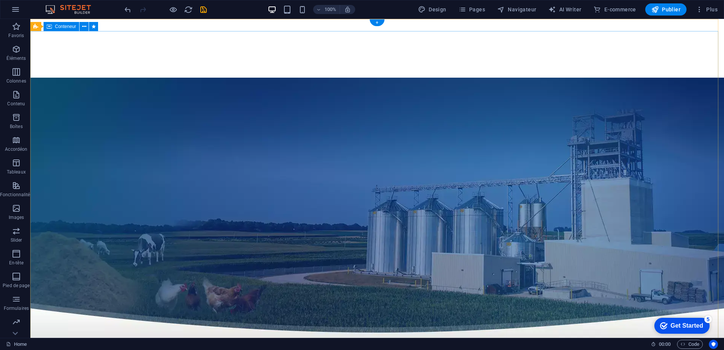
click at [94, 24] on icon at bounding box center [95, 24] width 4 height 8
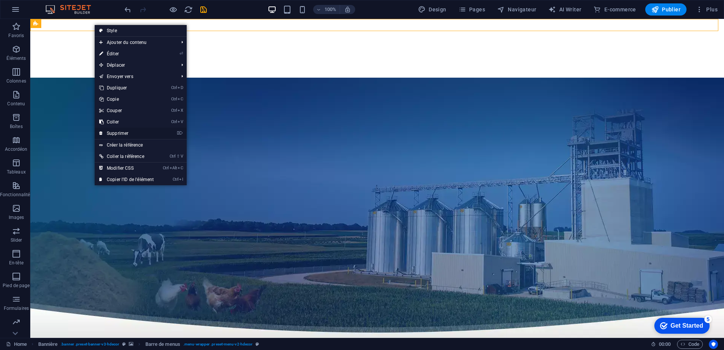
click at [124, 134] on link "⌦ Supprimer" at bounding box center [127, 133] width 64 height 11
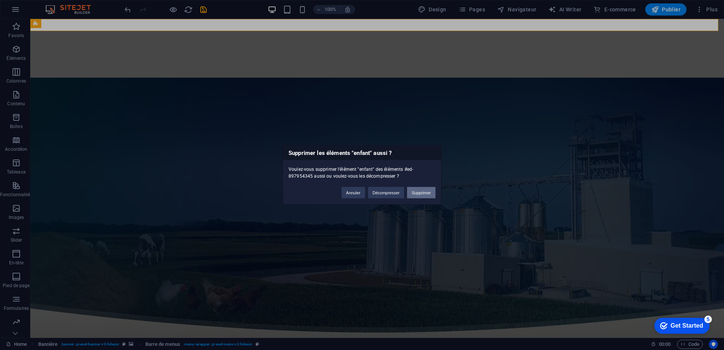
click at [422, 194] on button "Supprimer" at bounding box center [421, 192] width 28 height 11
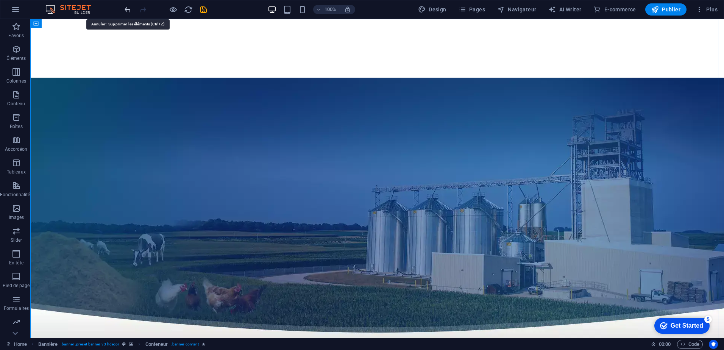
click at [127, 8] on icon "undo" at bounding box center [127, 9] width 9 height 9
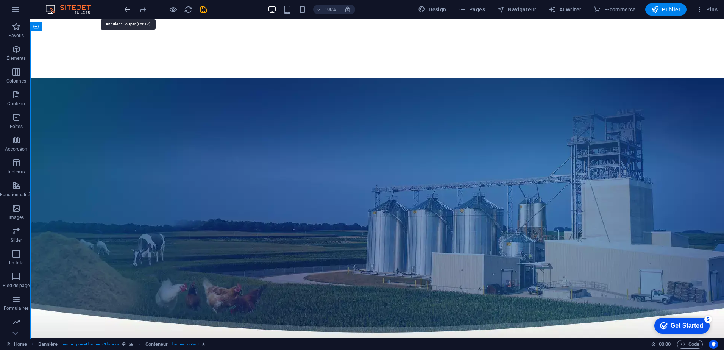
click at [127, 8] on icon "undo" at bounding box center [127, 9] width 9 height 9
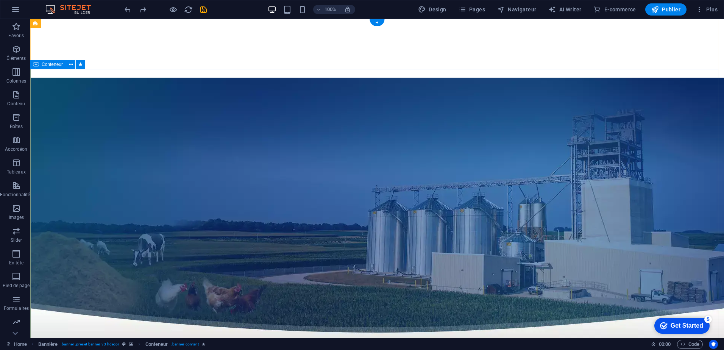
click at [93, 23] on icon at bounding box center [95, 24] width 4 height 8
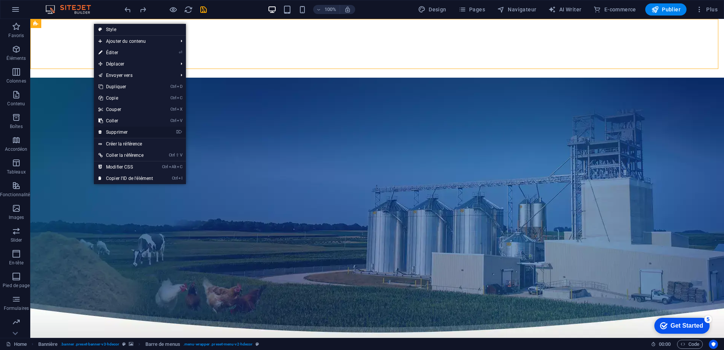
click at [118, 131] on link "⌦ Supprimer" at bounding box center [126, 132] width 64 height 11
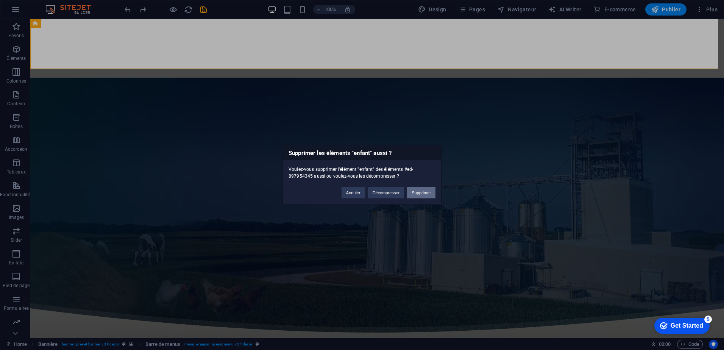
click at [422, 194] on button "Supprimer" at bounding box center [421, 192] width 28 height 11
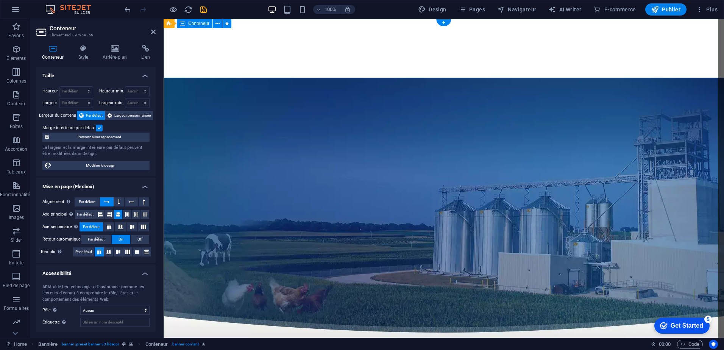
click at [119, 50] on icon at bounding box center [115, 49] width 36 height 8
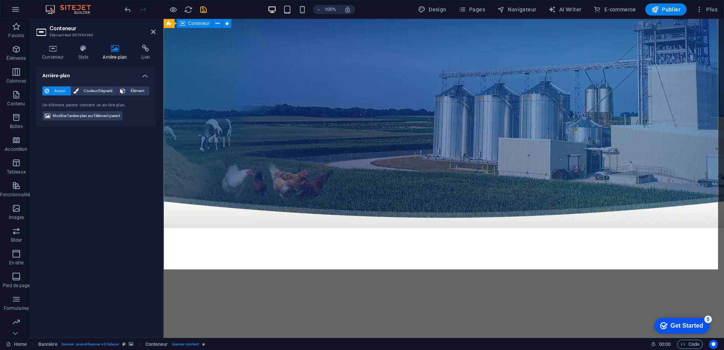
scroll to position [108, 0]
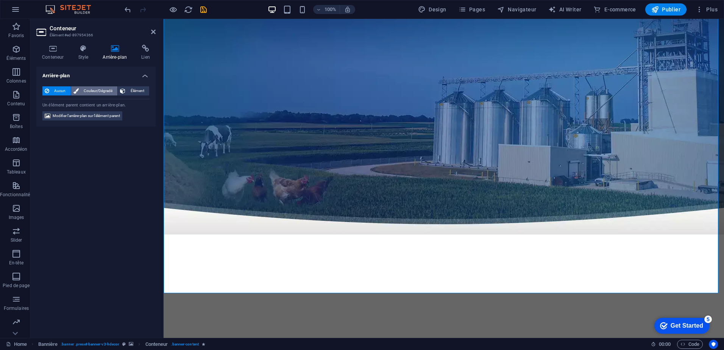
click at [92, 88] on span "Couleur/Dégradé" at bounding box center [98, 90] width 34 height 9
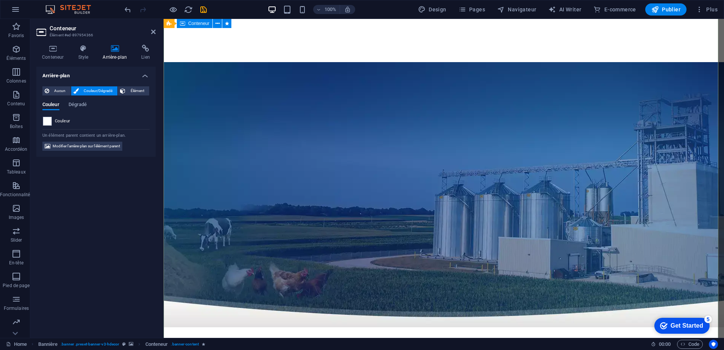
scroll to position [0, 0]
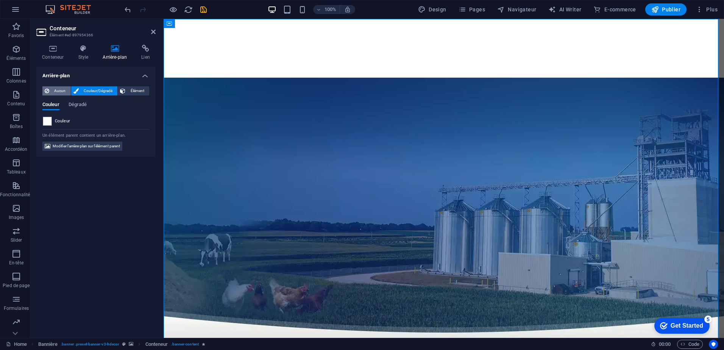
click at [63, 90] on span "Aucun" at bounding box center [60, 90] width 17 height 9
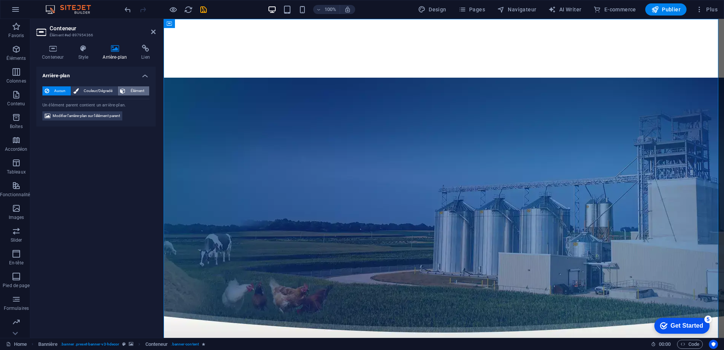
click at [134, 92] on span "Élément" at bounding box center [137, 90] width 19 height 9
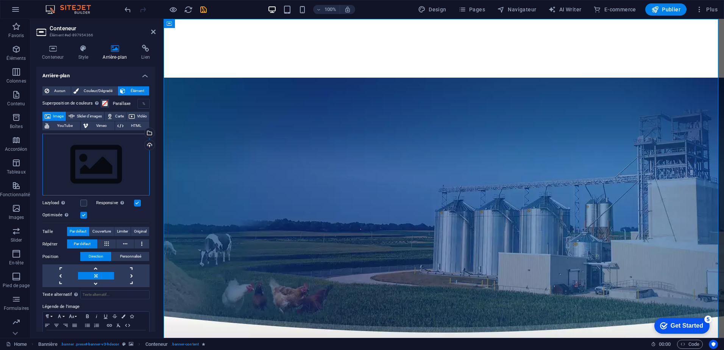
click at [78, 154] on div "Glissez les fichiers ici, cliquez pour choisir les fichiers ou sélectionnez les…" at bounding box center [95, 165] width 107 height 62
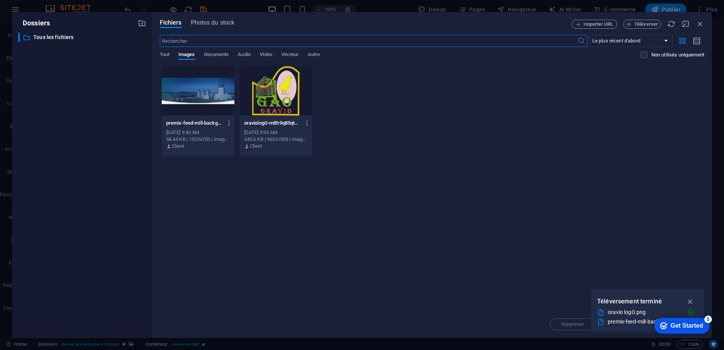
click at [197, 99] on div at bounding box center [198, 90] width 73 height 49
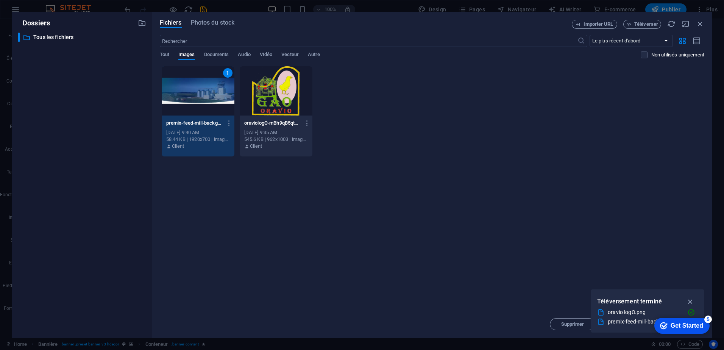
click at [197, 99] on div "1" at bounding box center [198, 90] width 73 height 49
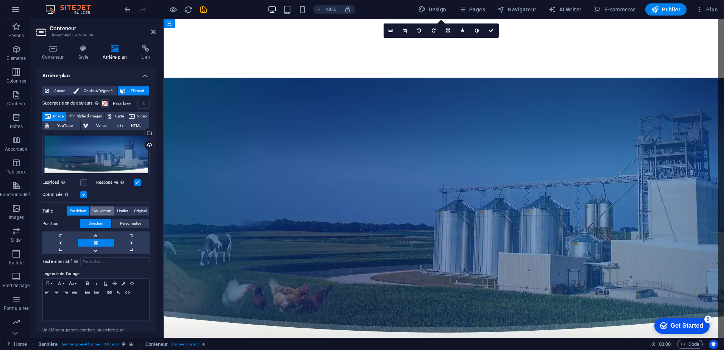
click at [99, 209] on span "Couverture" at bounding box center [101, 210] width 19 height 9
click at [122, 212] on span "Limiter" at bounding box center [122, 210] width 11 height 9
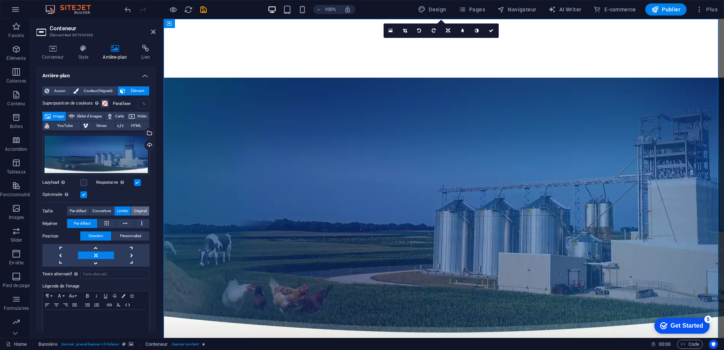
click at [138, 212] on span "Original" at bounding box center [140, 210] width 13 height 9
click at [103, 211] on span "Couverture" at bounding box center [101, 210] width 19 height 9
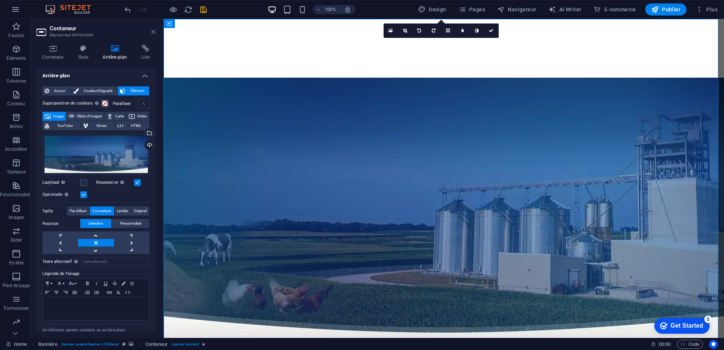
click at [155, 33] on icon at bounding box center [153, 32] width 5 height 6
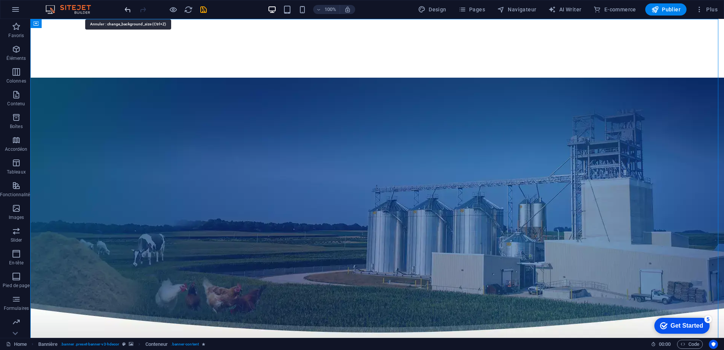
click at [129, 9] on icon "undo" at bounding box center [127, 9] width 9 height 9
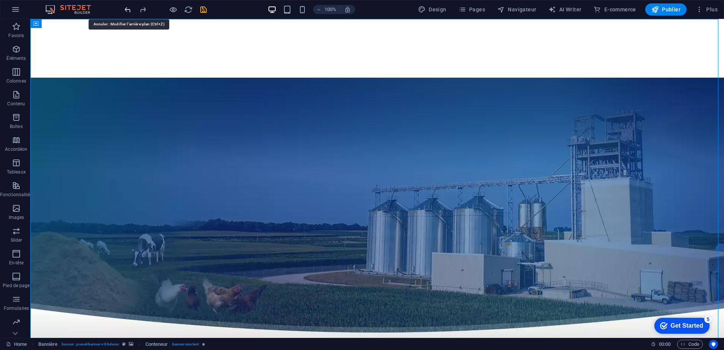
click at [129, 9] on icon "undo" at bounding box center [127, 9] width 9 height 9
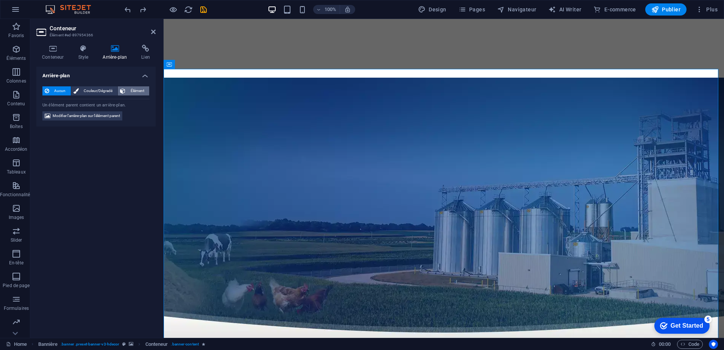
click at [131, 90] on span "Élément" at bounding box center [137, 90] width 19 height 9
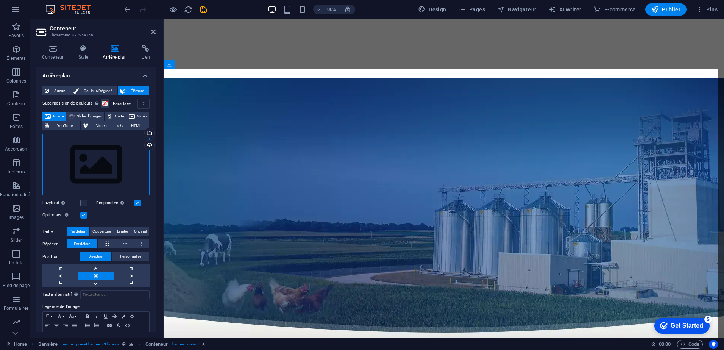
click at [114, 158] on div "Glissez les fichiers ici, cliquez pour choisir les fichiers ou sélectionnez les…" at bounding box center [95, 165] width 107 height 62
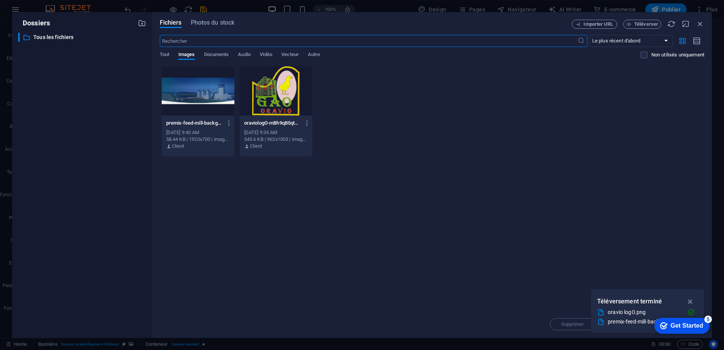
click at [207, 91] on div at bounding box center [198, 90] width 73 height 49
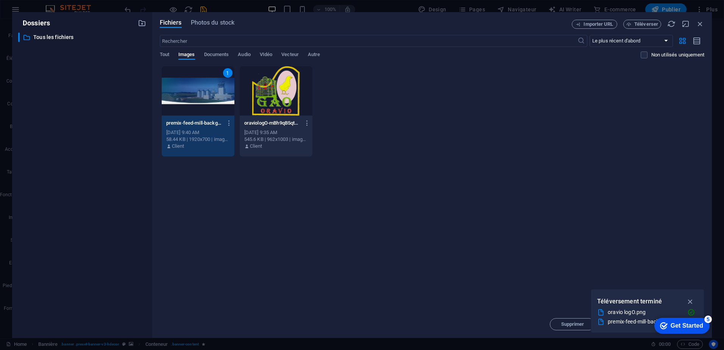
click at [205, 95] on div "1" at bounding box center [198, 90] width 73 height 49
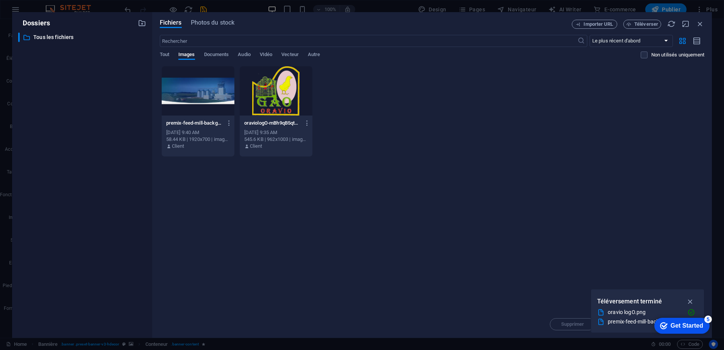
click at [205, 95] on div at bounding box center [198, 90] width 73 height 49
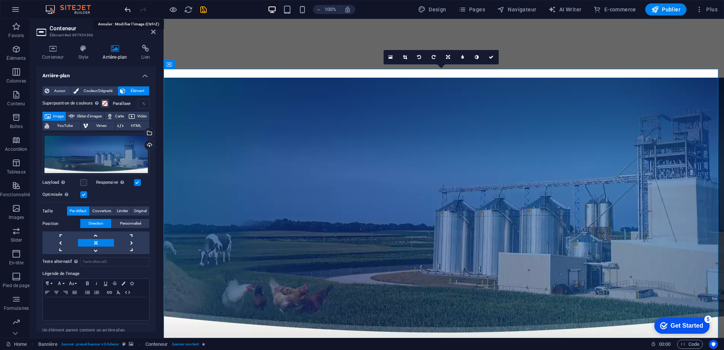
click at [128, 7] on icon "undo" at bounding box center [127, 9] width 9 height 9
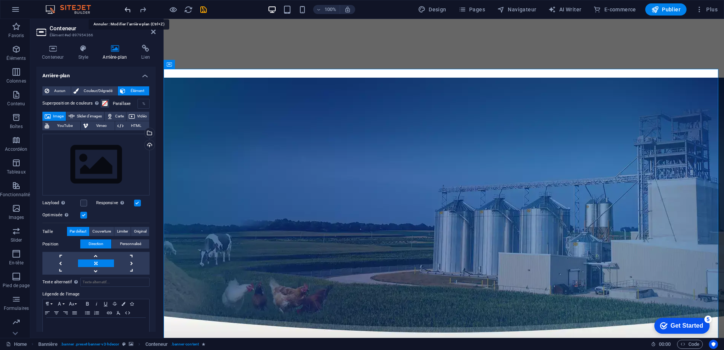
click at [128, 7] on icon "undo" at bounding box center [127, 9] width 9 height 9
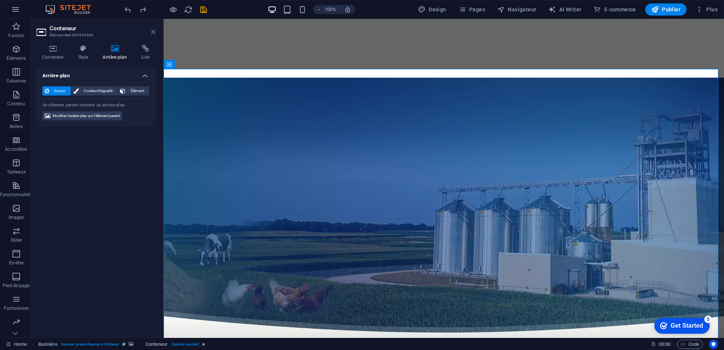
drag, startPoint x: 152, startPoint y: 34, endPoint x: 134, endPoint y: 20, distance: 23.4
click at [152, 34] on icon at bounding box center [153, 32] width 5 height 6
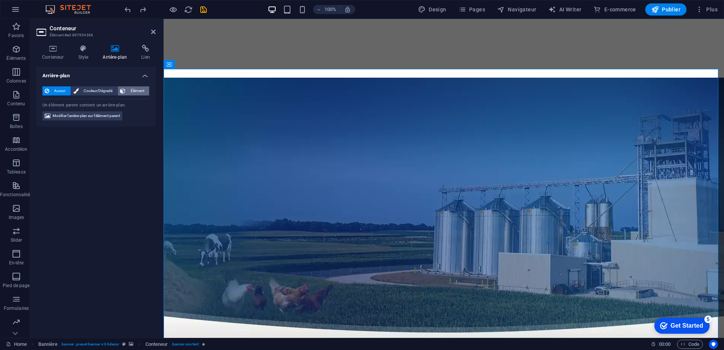
click at [132, 89] on span "Élément" at bounding box center [137, 90] width 19 height 9
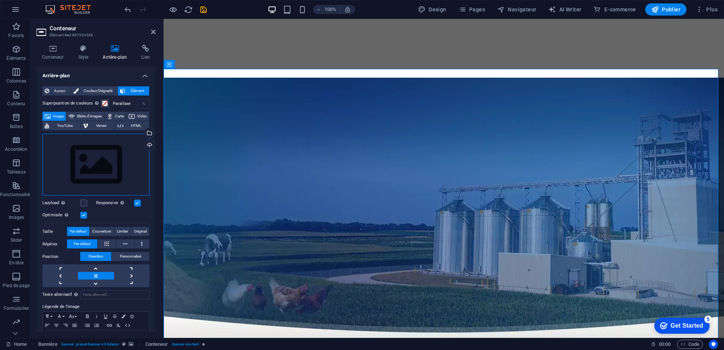
click at [101, 165] on div "Glissez les fichiers ici, cliquez pour choisir les fichiers ou sélectionnez les…" at bounding box center [95, 165] width 107 height 62
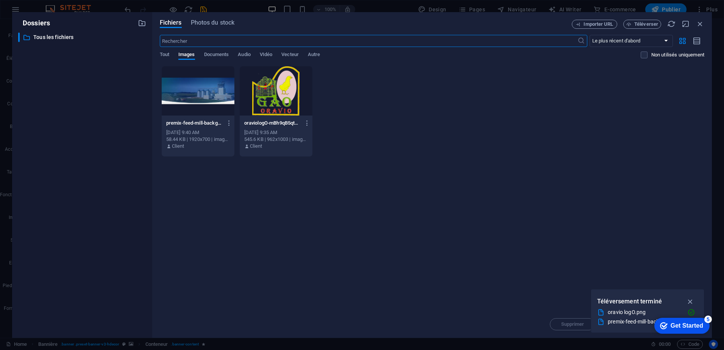
click at [197, 94] on div at bounding box center [198, 90] width 73 height 49
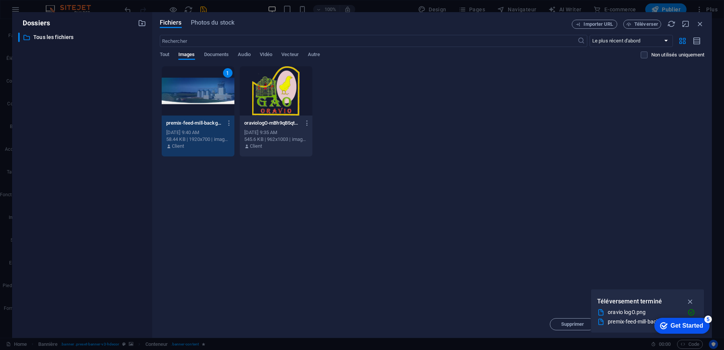
click at [197, 94] on div "1" at bounding box center [198, 90] width 73 height 49
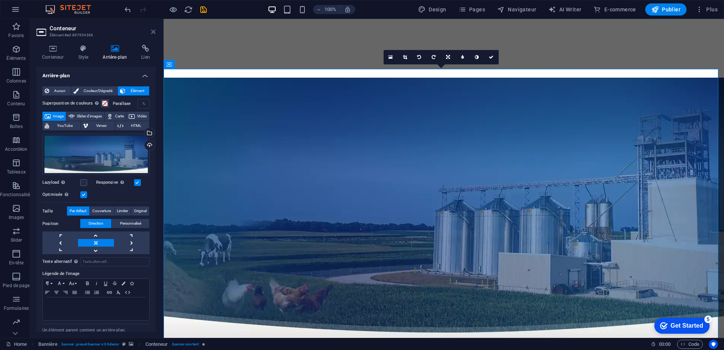
click at [153, 31] on icon at bounding box center [153, 32] width 5 height 6
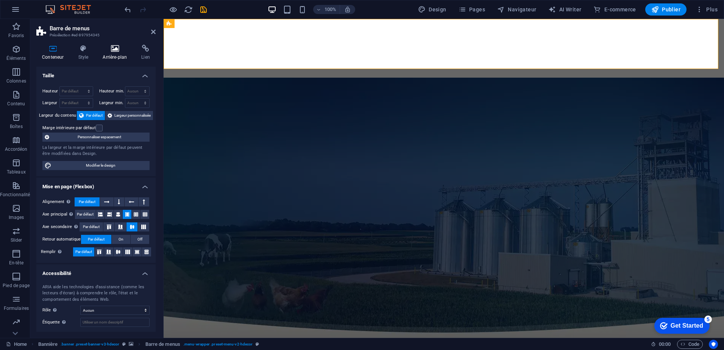
click at [111, 52] on h4 "Arrière-plan" at bounding box center [116, 53] width 39 height 16
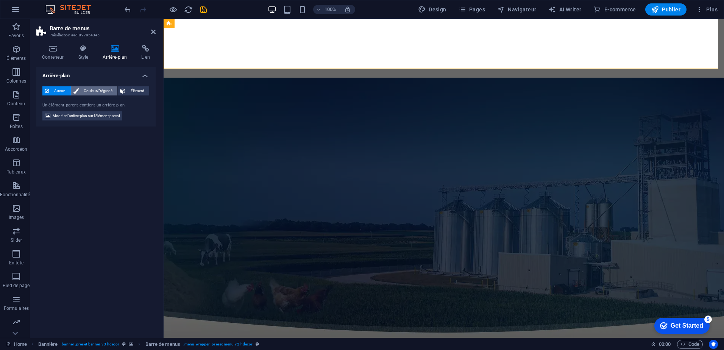
click at [100, 93] on span "Couleur/Dégradé" at bounding box center [98, 90] width 34 height 9
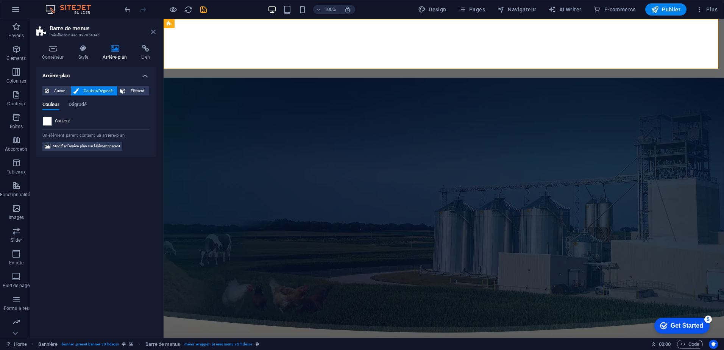
click at [153, 30] on icon at bounding box center [153, 32] width 5 height 6
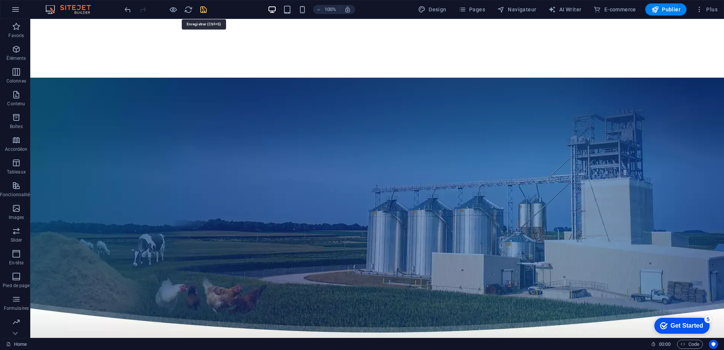
click at [201, 9] on icon "save" at bounding box center [203, 9] width 9 height 9
click at [664, 11] on span "Publier" at bounding box center [666, 10] width 29 height 8
